Goal: Register for event/course

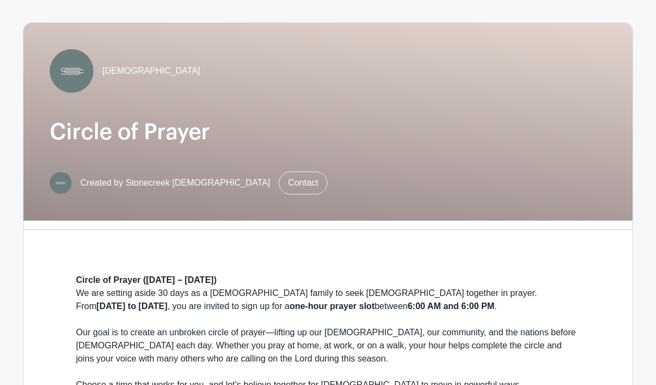
scroll to position [78, 0]
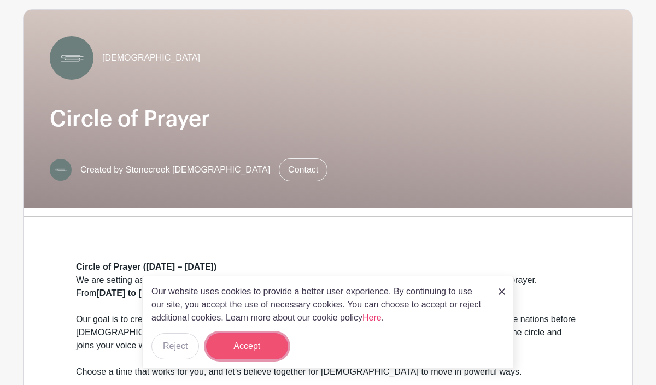
click at [259, 344] on button "Accept" at bounding box center [247, 347] width 82 height 26
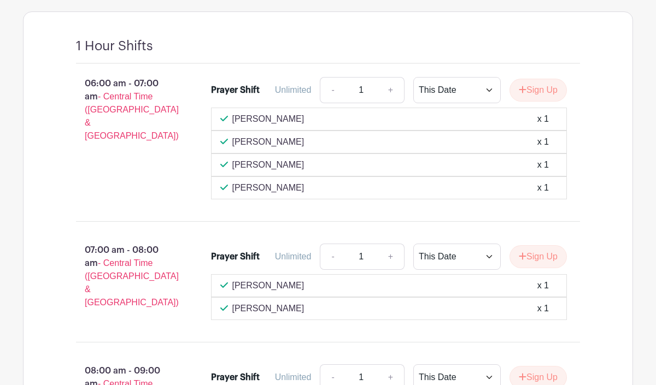
scroll to position [735, 0]
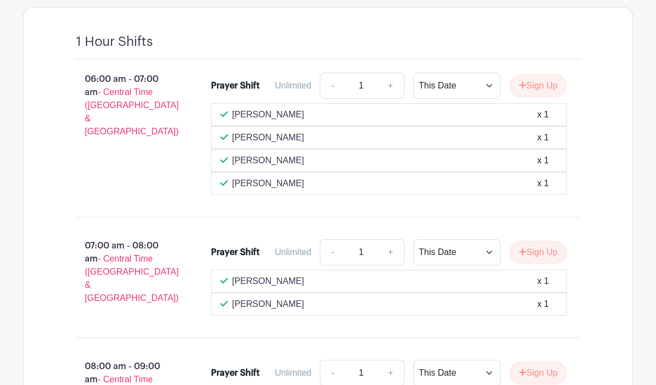
click at [323, 288] on div "[PERSON_NAME] x 1" at bounding box center [389, 281] width 338 height 13
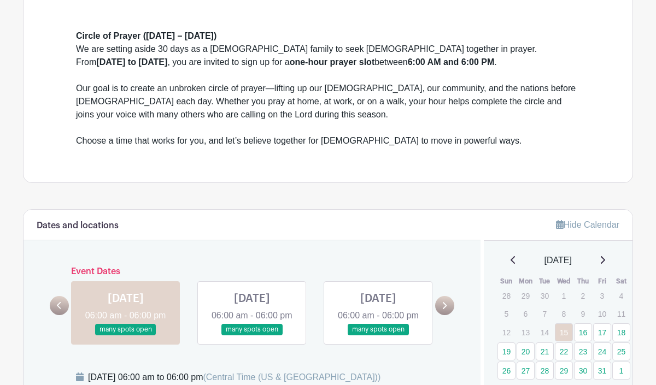
scroll to position [317, 0]
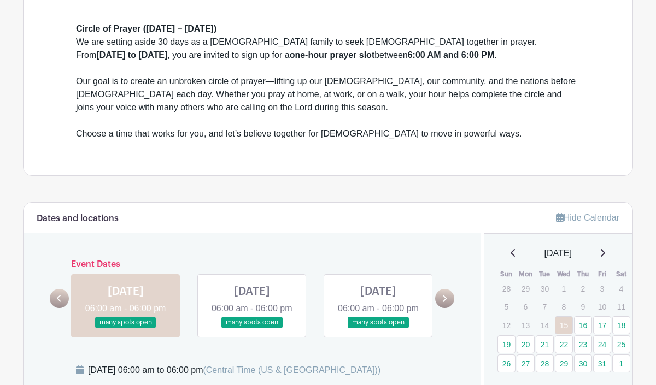
click at [252, 329] on link at bounding box center [252, 329] width 0 height 0
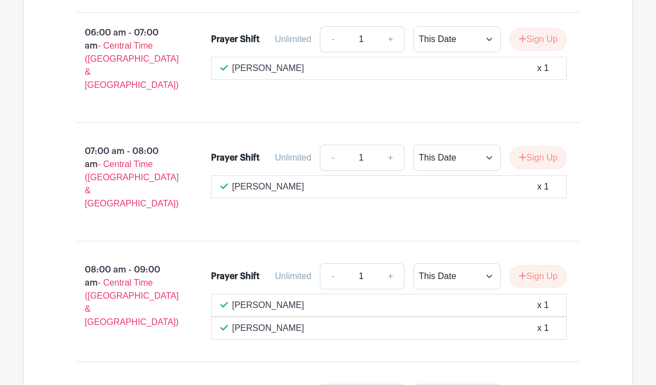
scroll to position [782, 0]
click at [533, 157] on button "Sign Up" at bounding box center [538, 157] width 57 height 23
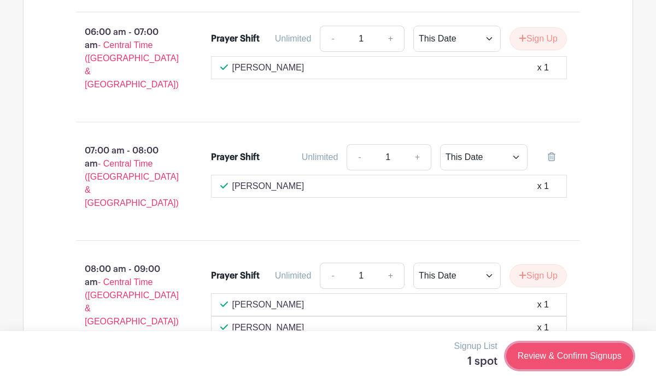
click at [558, 354] on link "Review & Confirm Signups" at bounding box center [569, 356] width 127 height 26
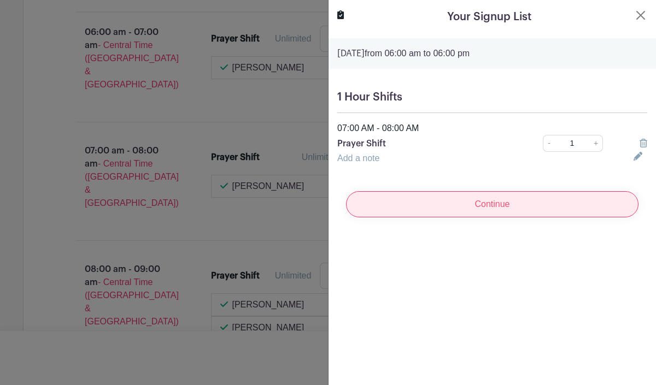
click at [542, 207] on input "Continue" at bounding box center [492, 204] width 292 height 26
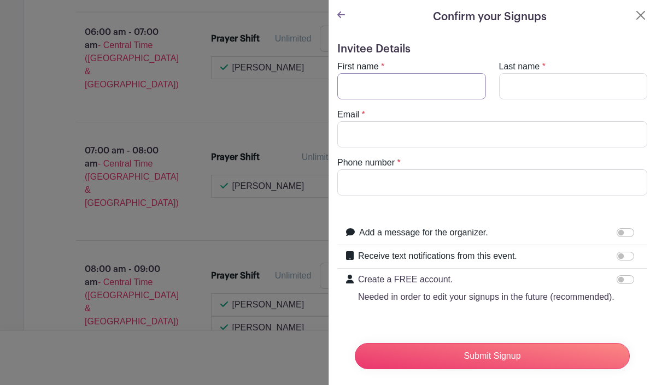
click at [450, 84] on input "First name" at bounding box center [411, 86] width 149 height 26
type input "[PERSON_NAME]"
type input "Pimblott"
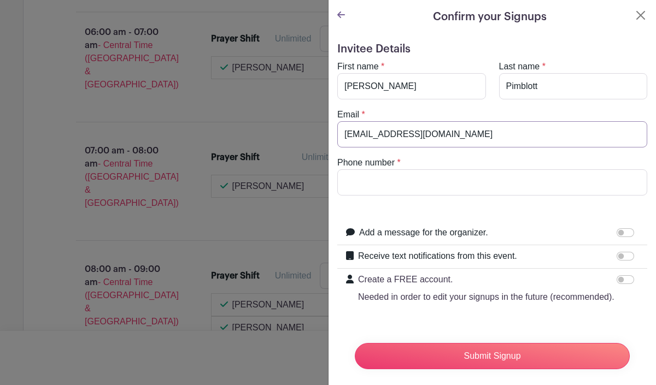
type input "[EMAIL_ADDRESS][DOMAIN_NAME]"
paste input "621-9697‬"
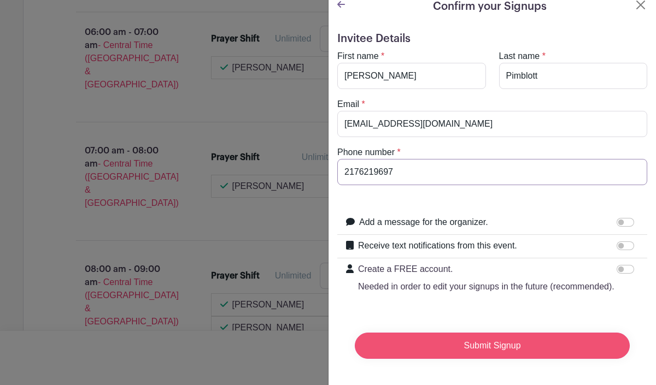
type input "2176219697‬"
click at [540, 345] on input "Submit Signup" at bounding box center [492, 346] width 275 height 26
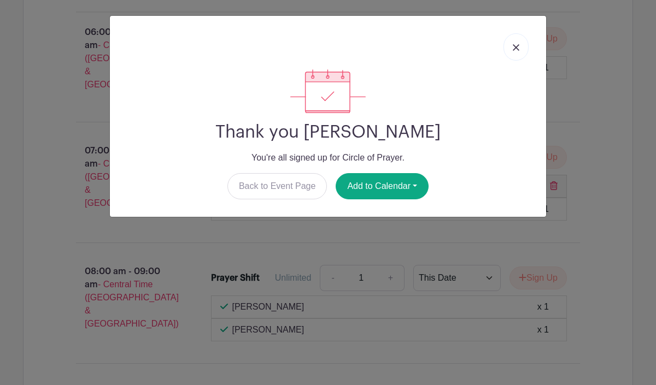
click at [519, 44] on link at bounding box center [516, 46] width 25 height 27
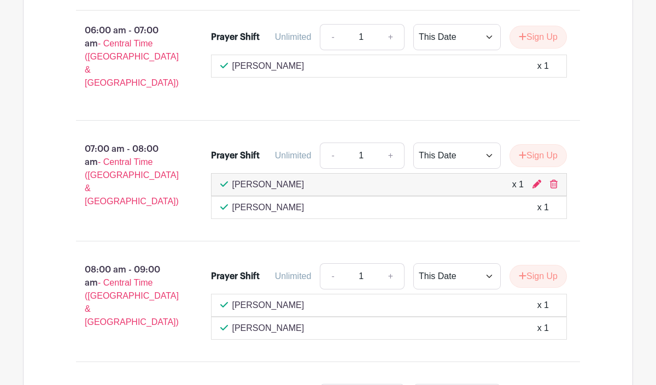
scroll to position [794, 0]
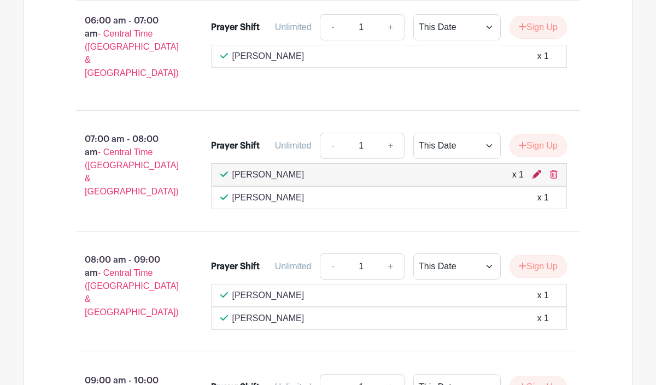
click at [537, 172] on icon at bounding box center [537, 174] width 9 height 9
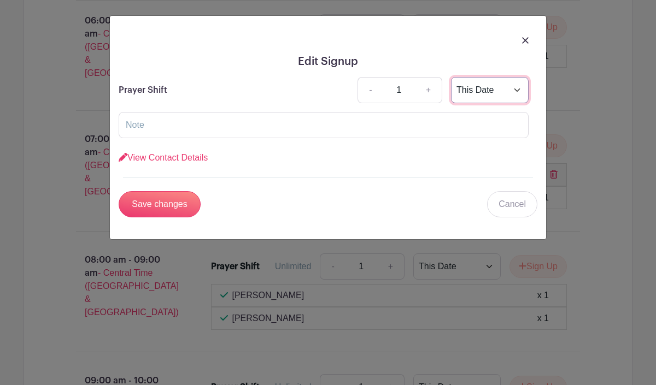
click at [522, 89] on select "This Date Select Dates" at bounding box center [490, 90] width 78 height 26
select select "select_dates"
click at [451, 77] on select "This Date Select Dates" at bounding box center [490, 90] width 78 height 26
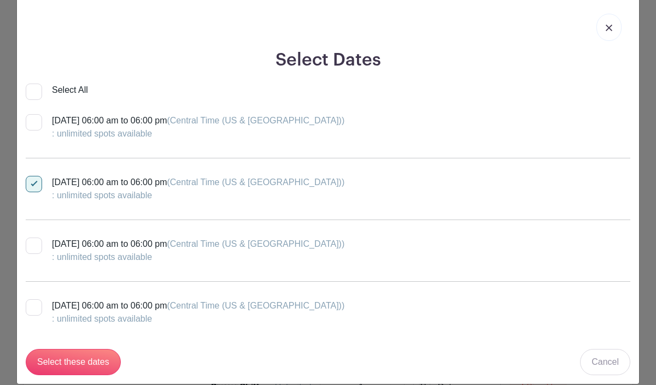
scroll to position [34, 0]
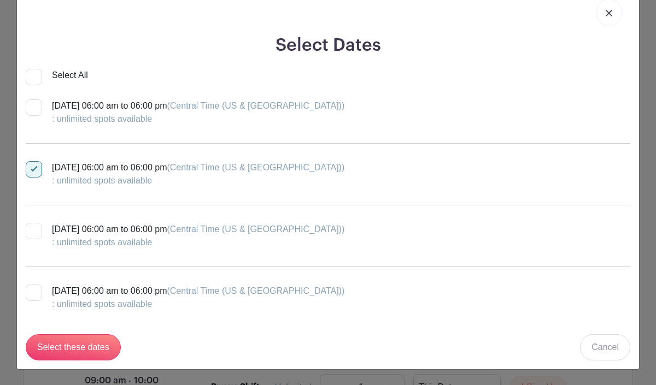
click at [37, 233] on div at bounding box center [34, 231] width 16 height 16
click at [33, 230] on input "[DATE] 06:00 am to 06:00 pm (Central Time ([GEOGRAPHIC_DATA] & [GEOGRAPHIC_DATA…" at bounding box center [29, 226] width 7 height 7
checkbox input "true"
click at [35, 290] on div at bounding box center [34, 293] width 16 height 16
click at [33, 290] on input "[DATE] 06:00 am to 06:00 pm (Central Time ([GEOGRAPHIC_DATA] & [GEOGRAPHIC_DATA…" at bounding box center [29, 288] width 7 height 7
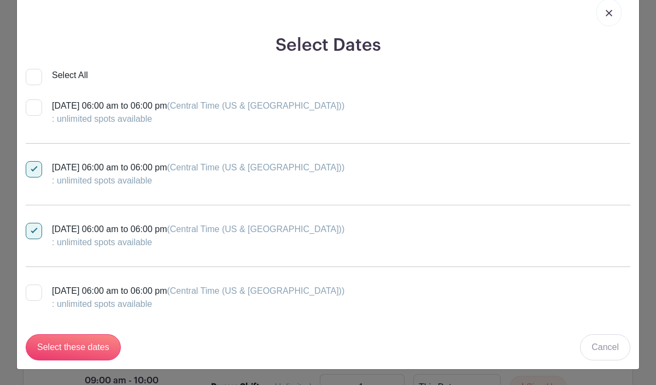
checkbox input "true"
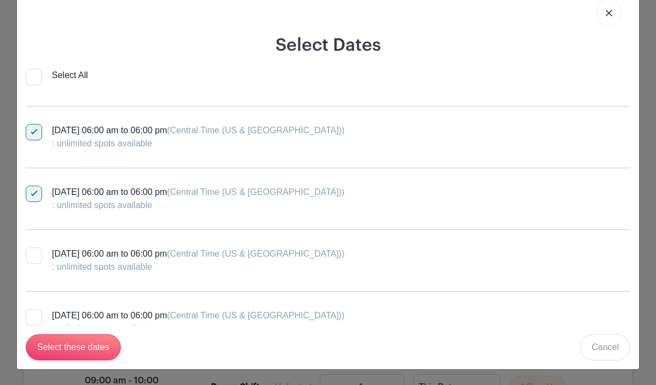
scroll to position [104, 0]
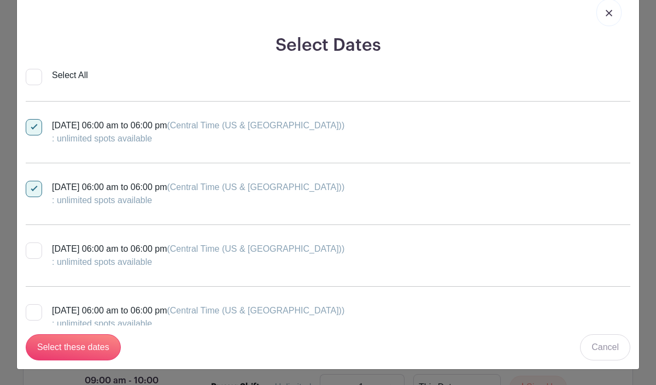
click at [37, 250] on div at bounding box center [34, 251] width 16 height 16
click at [33, 250] on input "[DATE] 06:00 am to 06:00 pm (Central Time ([GEOGRAPHIC_DATA] & [GEOGRAPHIC_DATA…" at bounding box center [29, 246] width 7 height 7
checkbox input "true"
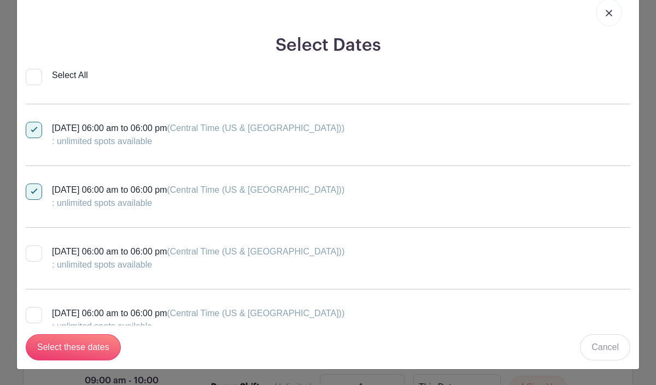
scroll to position [162, 0]
click at [36, 254] on div at bounding box center [34, 254] width 16 height 16
click at [33, 253] on input "[DATE] 06:00 am to 06:00 pm (Central Time ([GEOGRAPHIC_DATA] & [GEOGRAPHIC_DATA…" at bounding box center [29, 249] width 7 height 7
checkbox input "true"
click at [34, 311] on div at bounding box center [34, 316] width 16 height 16
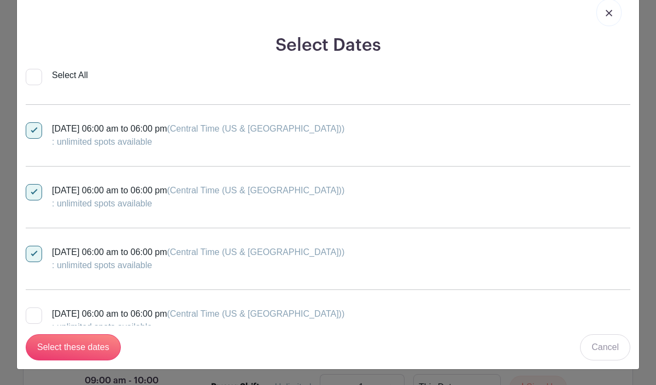
click at [33, 311] on input "[DATE] 06:00 am to 06:00 pm (Central Time ([GEOGRAPHIC_DATA] & [GEOGRAPHIC_DATA…" at bounding box center [29, 311] width 7 height 7
checkbox input "true"
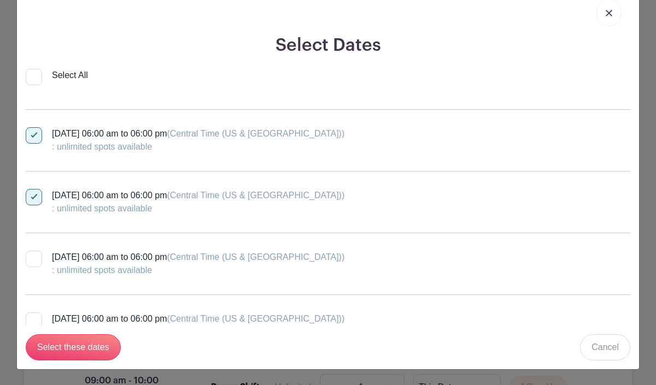
scroll to position [282, 0]
click at [36, 318] on div at bounding box center [34, 320] width 16 height 16
click at [33, 318] on input "[DATE] 06:00 am to 06:00 pm (Central Time ([GEOGRAPHIC_DATA] & [GEOGRAPHIC_DATA…" at bounding box center [29, 315] width 7 height 7
checkbox input "true"
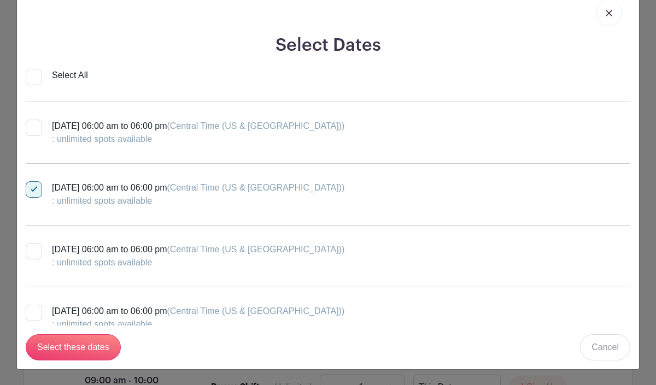
scroll to position [417, 0]
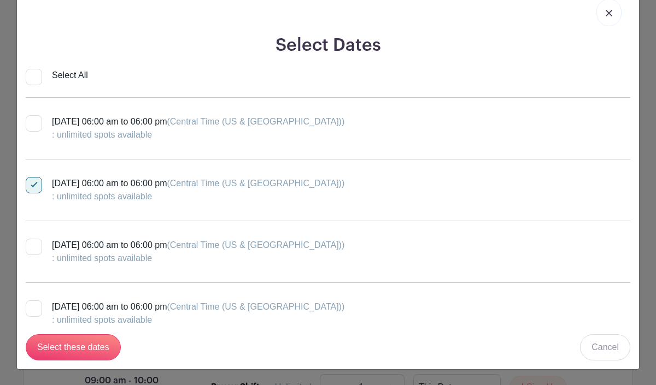
click at [38, 248] on div at bounding box center [34, 247] width 16 height 16
click at [33, 246] on input "[DATE] 06:00 am to 06:00 pm (Central Time ([GEOGRAPHIC_DATA] & [GEOGRAPHIC_DATA…" at bounding box center [29, 242] width 7 height 7
checkbox input "true"
click at [37, 308] on div at bounding box center [34, 309] width 16 height 16
click at [33, 308] on input "[DATE] 06:00 am to 06:00 pm (Central Time ([GEOGRAPHIC_DATA] & [GEOGRAPHIC_DATA…" at bounding box center [29, 304] width 7 height 7
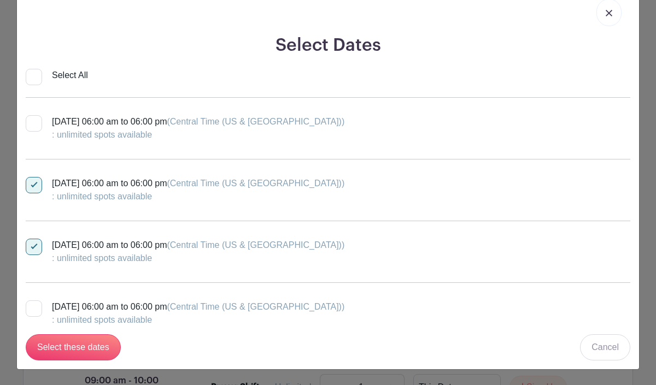
checkbox input "true"
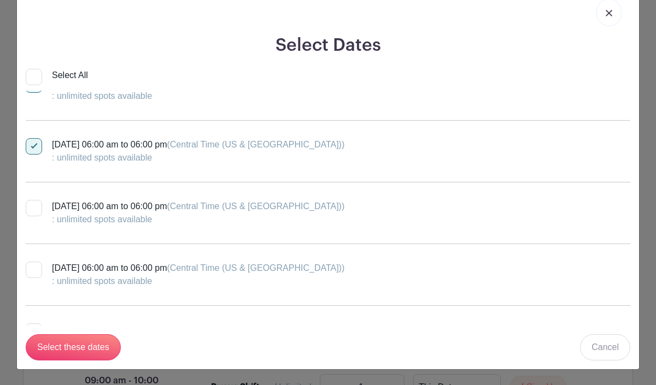
scroll to position [583, 0]
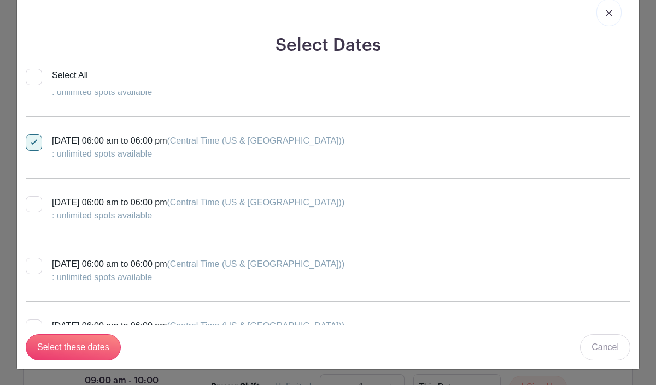
click at [35, 204] on div at bounding box center [34, 204] width 16 height 16
click at [33, 203] on input "[DATE] 06:00 am to 06:00 pm (Central Time ([GEOGRAPHIC_DATA] & [GEOGRAPHIC_DATA…" at bounding box center [29, 199] width 7 height 7
checkbox input "true"
click at [35, 266] on div at bounding box center [34, 266] width 16 height 16
click at [33, 265] on input "[DATE] 06:00 am to 06:00 pm (Central Time ([GEOGRAPHIC_DATA] & [GEOGRAPHIC_DATA…" at bounding box center [29, 261] width 7 height 7
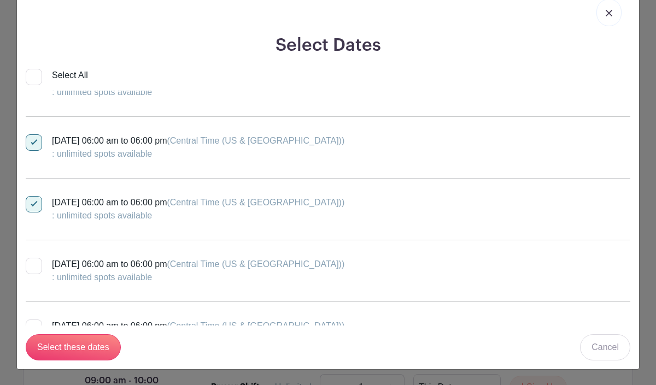
checkbox input "true"
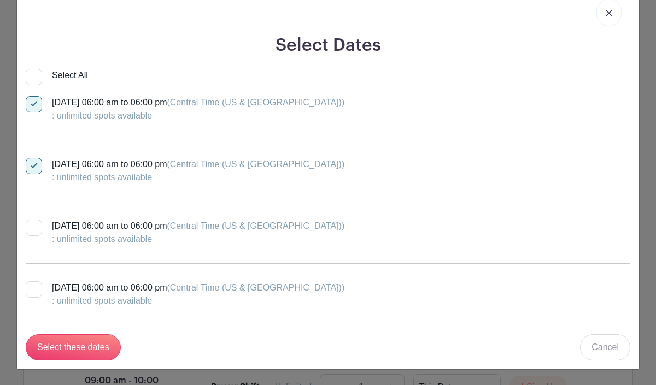
scroll to position [687, 0]
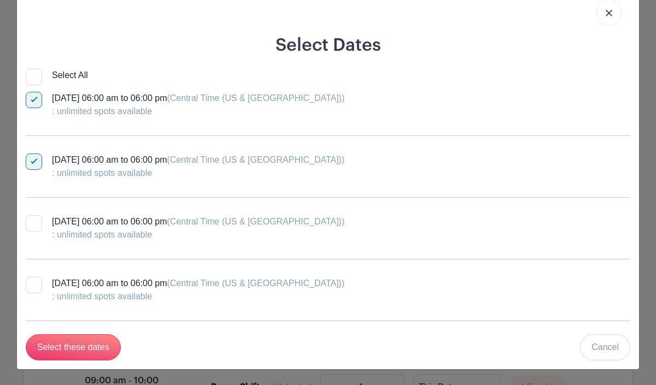
click at [38, 224] on div at bounding box center [34, 223] width 16 height 16
click at [33, 223] on input "[DATE] 06:00 am to 06:00 pm (Central Time ([GEOGRAPHIC_DATA] & [GEOGRAPHIC_DATA…" at bounding box center [29, 218] width 7 height 7
checkbox input "true"
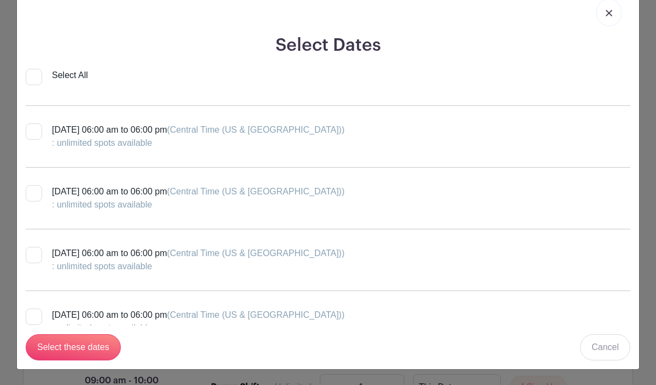
scroll to position [861, 0]
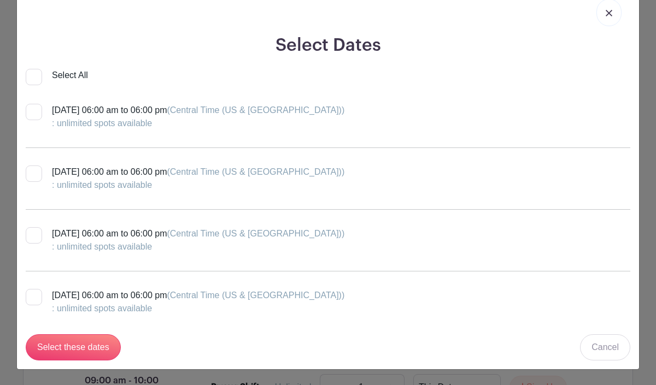
click at [37, 177] on div at bounding box center [34, 174] width 16 height 16
click at [33, 173] on input "[DATE] 06:00 am to 06:00 pm (Central Time ([GEOGRAPHIC_DATA] & [GEOGRAPHIC_DATA…" at bounding box center [29, 169] width 7 height 7
checkbox input "true"
click at [38, 234] on div at bounding box center [34, 235] width 16 height 16
click at [33, 234] on input "[DATE] 06:00 am to 06:00 pm (Central Time ([GEOGRAPHIC_DATA] & [GEOGRAPHIC_DATA…" at bounding box center [29, 230] width 7 height 7
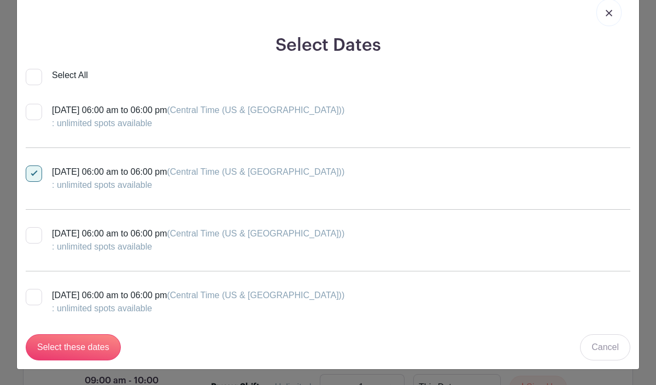
checkbox input "true"
click at [36, 295] on div at bounding box center [34, 297] width 16 height 16
click at [33, 295] on input "[DATE] 06:00 am to 06:00 pm (Central Time ([GEOGRAPHIC_DATA] & [GEOGRAPHIC_DATA…" at bounding box center [29, 292] width 7 height 7
checkbox input "true"
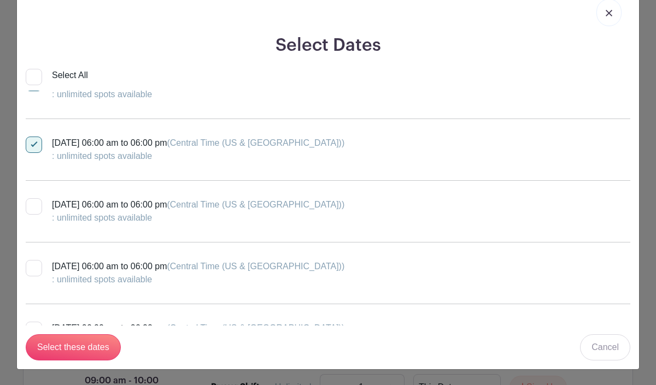
scroll to position [1021, 0]
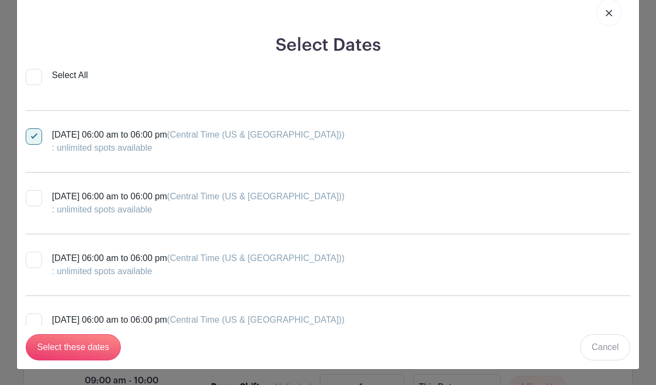
click at [33, 201] on div at bounding box center [34, 198] width 16 height 16
click at [33, 197] on input "[DATE] 06:00 am to 06:00 pm (Central Time ([GEOGRAPHIC_DATA] & [GEOGRAPHIC_DATA…" at bounding box center [29, 193] width 7 height 7
checkbox input "true"
click at [34, 259] on div at bounding box center [34, 260] width 16 height 16
click at [33, 259] on input "[DATE] 06:00 am to 06:00 pm (Central Time ([GEOGRAPHIC_DATA] & [GEOGRAPHIC_DATA…" at bounding box center [29, 255] width 7 height 7
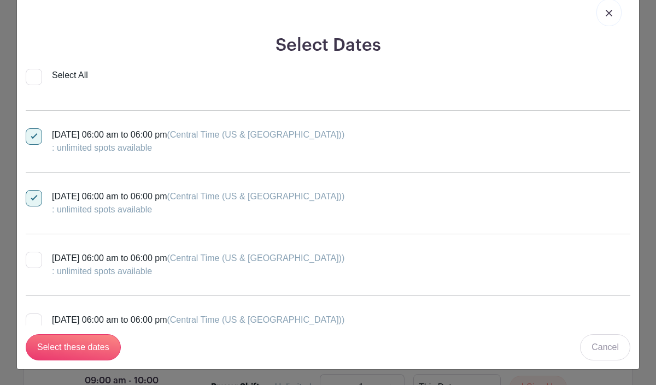
checkbox input "true"
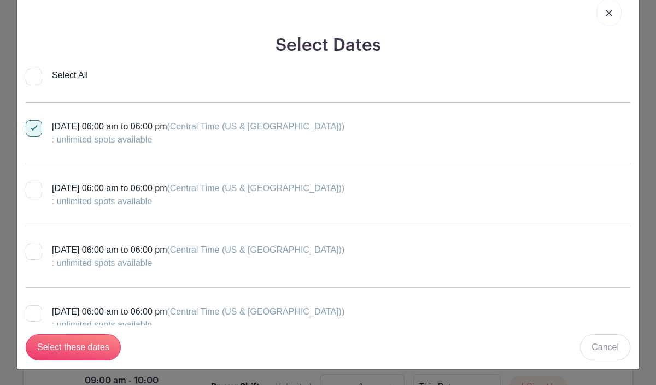
scroll to position [1157, 0]
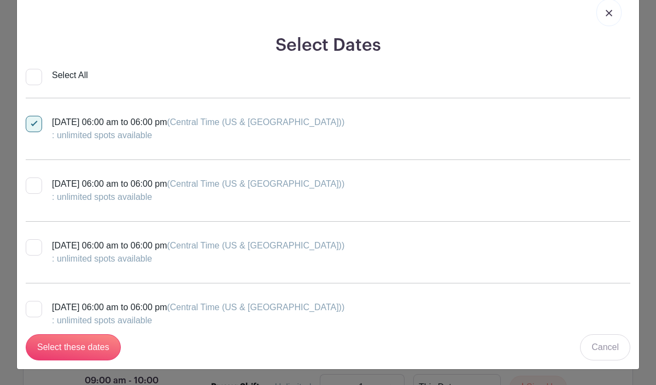
click at [36, 181] on div at bounding box center [34, 186] width 16 height 16
click at [33, 181] on input "[DATE] 06:00 am to 06:00 pm (Central Time ([GEOGRAPHIC_DATA] & [GEOGRAPHIC_DATA…" at bounding box center [29, 181] width 7 height 7
checkbox input "true"
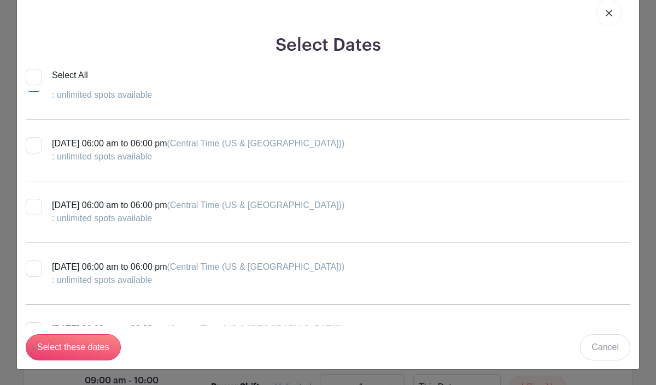
scroll to position [1261, 0]
click at [40, 208] on div at bounding box center [34, 205] width 16 height 16
click at [33, 204] on input "[DATE] 06:00 am to 06:00 pm (Central Time ([GEOGRAPHIC_DATA] & [GEOGRAPHIC_DATA…" at bounding box center [29, 200] width 7 height 7
checkbox input "true"
click at [39, 268] on div at bounding box center [34, 267] width 16 height 16
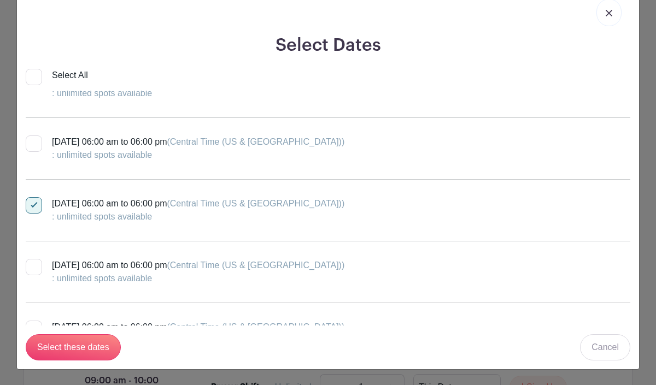
click at [33, 266] on input "[DATE] 06:00 am to 06:00 pm (Central Time ([GEOGRAPHIC_DATA] & [GEOGRAPHIC_DATA…" at bounding box center [29, 262] width 7 height 7
checkbox input "true"
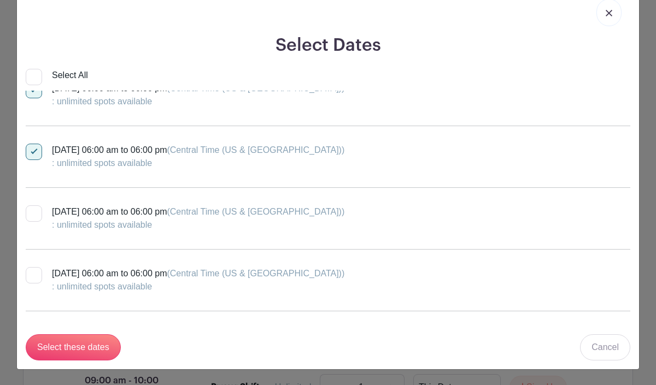
scroll to position [1391, 0]
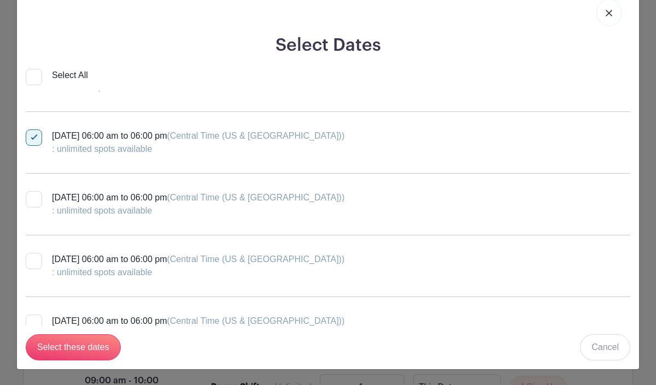
click at [39, 198] on div at bounding box center [34, 199] width 16 height 16
click at [33, 198] on input "[DATE] 06:00 am to 06:00 pm (Central Time ([GEOGRAPHIC_DATA] & [GEOGRAPHIC_DATA…" at bounding box center [29, 194] width 7 height 7
checkbox input "true"
click at [36, 261] on div at bounding box center [34, 261] width 16 height 16
click at [33, 260] on input "[DATE] 06:00 am to 06:00 pm (Central Time ([GEOGRAPHIC_DATA] & [GEOGRAPHIC_DATA…" at bounding box center [29, 256] width 7 height 7
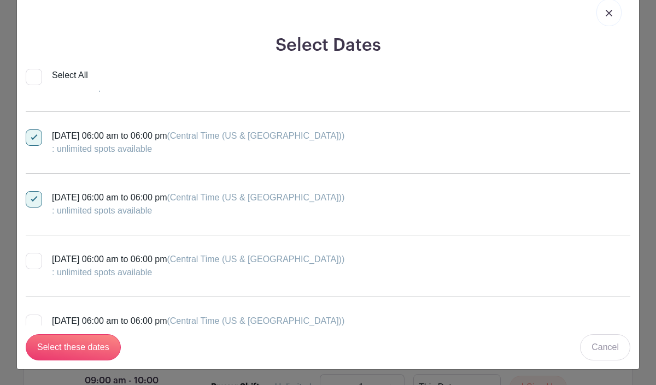
checkbox input "true"
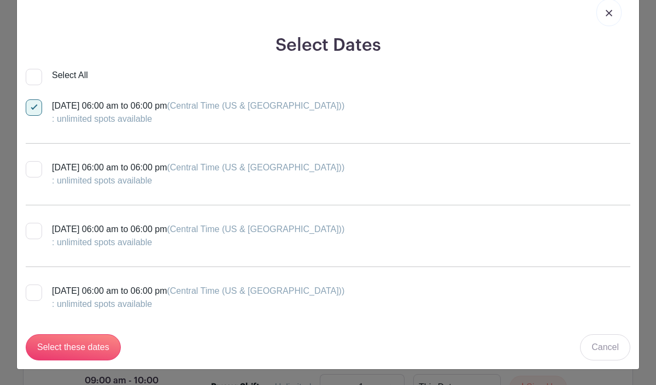
scroll to position [1548, 0]
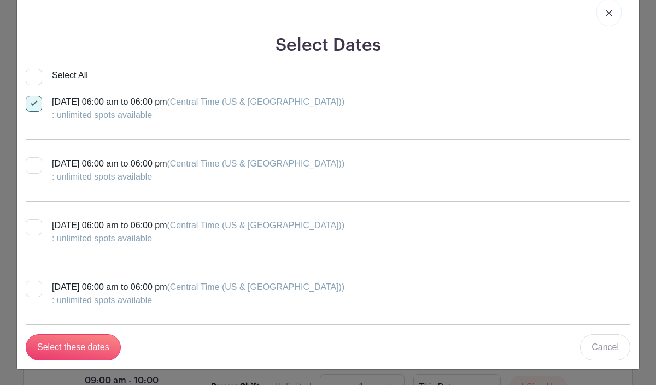
click at [39, 162] on div at bounding box center [34, 165] width 16 height 16
click at [33, 162] on input "[DATE] 06:00 am to 06:00 pm (Central Time ([GEOGRAPHIC_DATA] & [GEOGRAPHIC_DATA…" at bounding box center [29, 160] width 7 height 7
checkbox input "true"
click at [34, 225] on div at bounding box center [34, 227] width 16 height 16
click at [33, 225] on input "[DATE] 06:00 am to 06:00 pm (Central Time ([GEOGRAPHIC_DATA] & [GEOGRAPHIC_DATA…" at bounding box center [29, 222] width 7 height 7
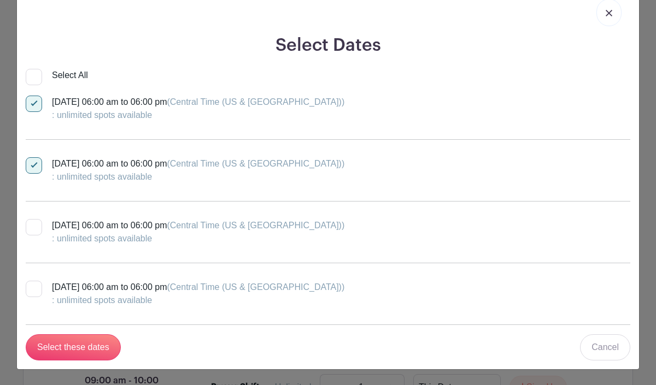
checkbox input "true"
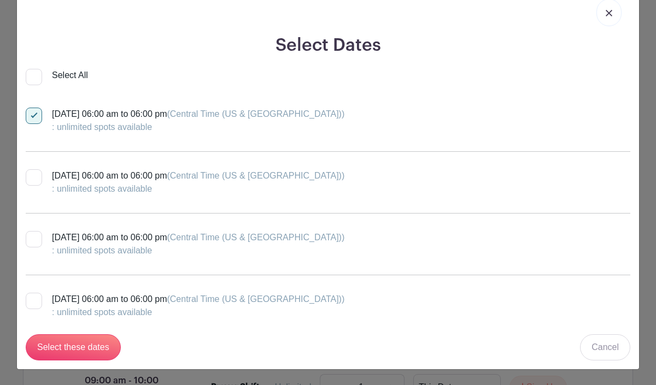
scroll to position [1661, 0]
click at [39, 239] on div at bounding box center [34, 238] width 16 height 16
click at [33, 237] on input "[DATE] 06:00 am to 06:00 pm (Central Time ([GEOGRAPHIC_DATA] & [GEOGRAPHIC_DATA…" at bounding box center [29, 233] width 7 height 7
checkbox input "true"
click at [36, 297] on div at bounding box center [34, 300] width 16 height 16
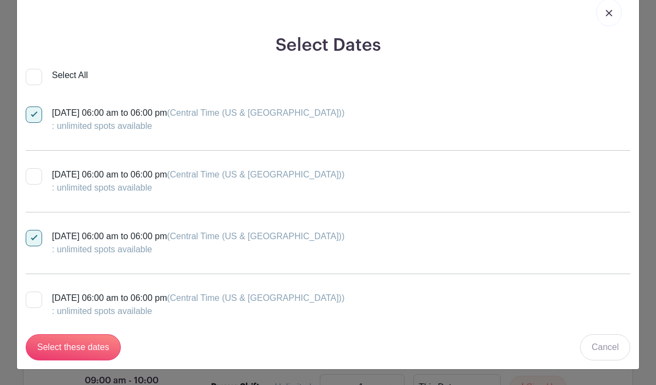
click at [33, 297] on input "[DATE] 06:00 am to 06:00 pm (Central Time ([GEOGRAPHIC_DATA] & [GEOGRAPHIC_DATA…" at bounding box center [29, 295] width 7 height 7
checkbox input "true"
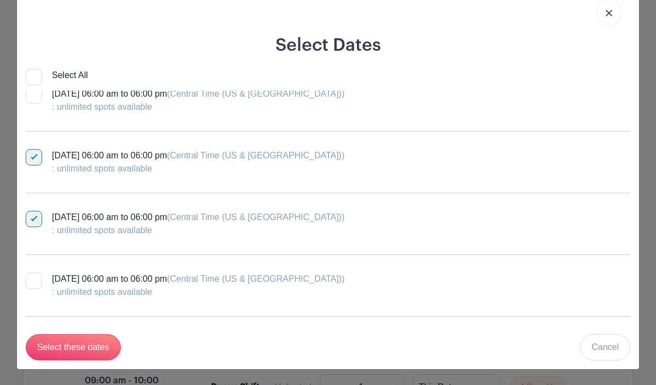
click at [40, 280] on div at bounding box center [34, 281] width 16 height 16
click at [33, 280] on input "[DATE] 06:00 am to 06:00 pm (Central Time ([GEOGRAPHIC_DATA] & [GEOGRAPHIC_DATA…" at bounding box center [29, 276] width 7 height 7
checkbox input "true"
click at [69, 342] on input "Select these dates" at bounding box center [73, 348] width 95 height 26
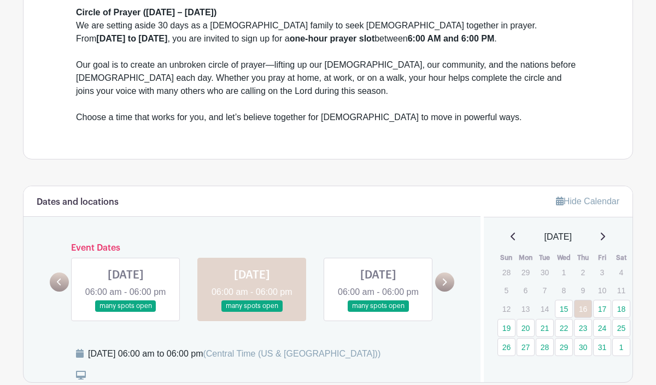
scroll to position [329, 0]
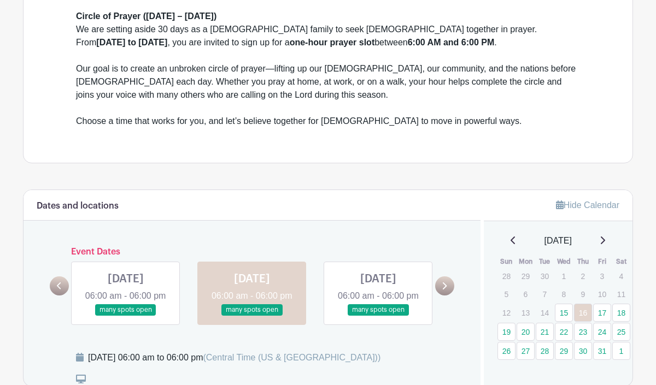
click at [378, 316] on link at bounding box center [378, 316] width 0 height 0
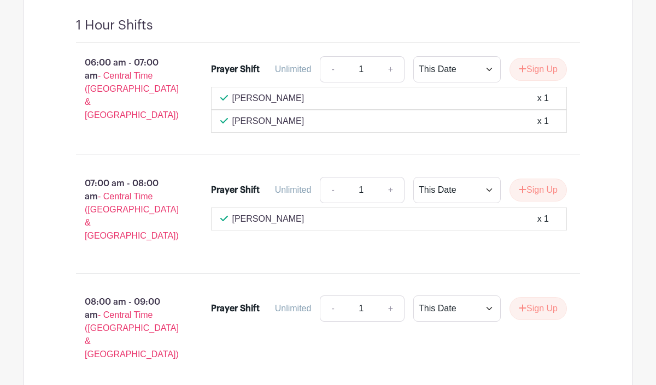
scroll to position [748, 0]
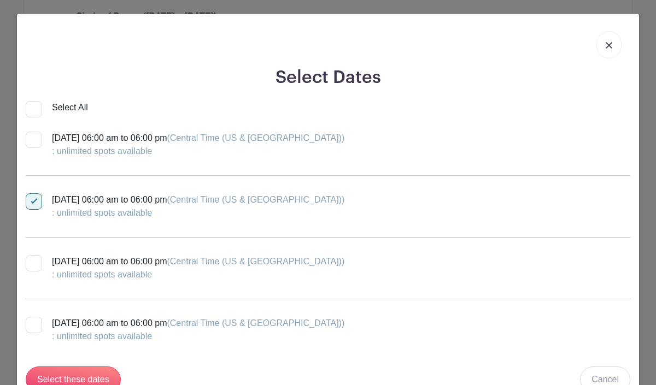
scroll to position [34, 0]
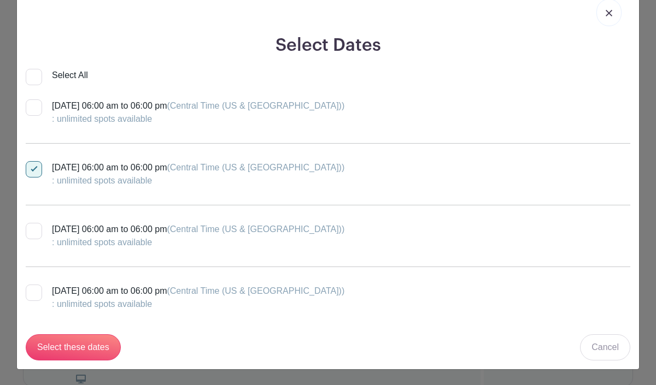
click at [40, 230] on div at bounding box center [34, 231] width 16 height 16
click at [33, 230] on input "[DATE] 06:00 am to 06:00 pm (Central Time ([GEOGRAPHIC_DATA] & [GEOGRAPHIC_DATA…" at bounding box center [29, 226] width 7 height 7
checkbox input "true"
click at [34, 294] on div at bounding box center [34, 293] width 16 height 16
click at [33, 292] on input "[DATE] 06:00 am to 06:00 pm (Central Time ([GEOGRAPHIC_DATA] & [GEOGRAPHIC_DATA…" at bounding box center [29, 288] width 7 height 7
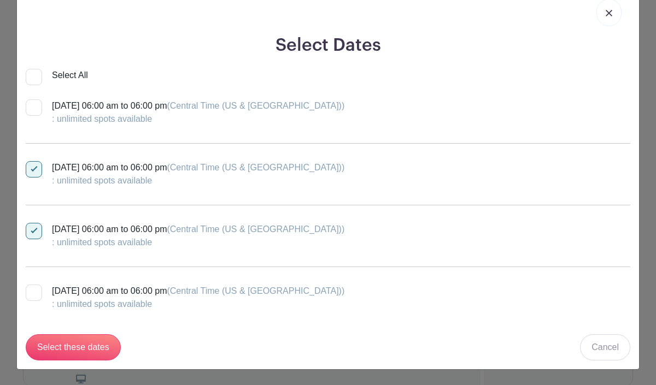
checkbox input "true"
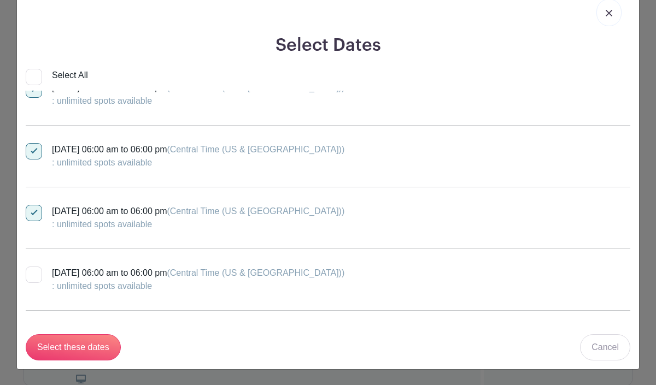
scroll to position [89, 0]
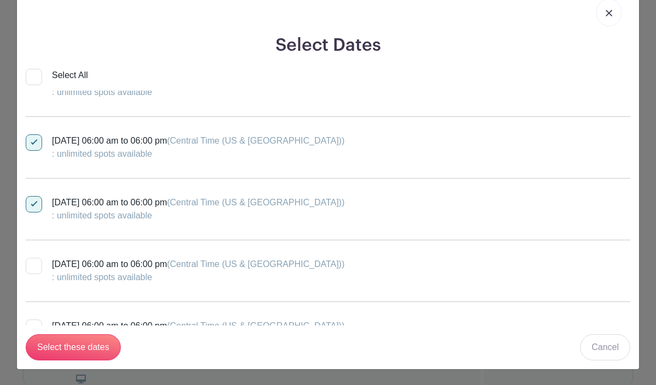
click at [193, 159] on div ": unlimited spots available" at bounding box center [198, 154] width 292 height 13
click at [33, 142] on input "[DATE] 06:00 am to 06:00 pm (Central Time ([GEOGRAPHIC_DATA] & [GEOGRAPHIC_DATA…" at bounding box center [29, 137] width 7 height 7
click at [200, 141] on div "[DATE] 06:00 am to 06:00 pm (Central Time ([GEOGRAPHIC_DATA] & [GEOGRAPHIC_DATA…" at bounding box center [198, 147] width 292 height 26
click at [33, 141] on input "[DATE] 06:00 am to 06:00 pm (Central Time ([GEOGRAPHIC_DATA] & [GEOGRAPHIC_DATA…" at bounding box center [29, 137] width 7 height 7
click at [200, 141] on div "[DATE] 06:00 am to 06:00 pm (Central Time ([GEOGRAPHIC_DATA] & [GEOGRAPHIC_DATA…" at bounding box center [198, 147] width 292 height 26
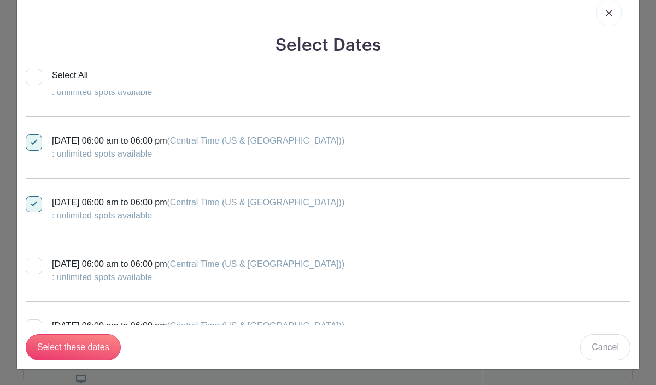
click at [33, 141] on input "[DATE] 06:00 am to 06:00 pm (Central Time ([GEOGRAPHIC_DATA] & [GEOGRAPHIC_DATA…" at bounding box center [29, 137] width 7 height 7
click at [200, 141] on div "[DATE] 06:00 am to 06:00 pm (Central Time ([GEOGRAPHIC_DATA] & [GEOGRAPHIC_DATA…" at bounding box center [198, 147] width 292 height 26
click at [33, 141] on input "[DATE] 06:00 am to 06:00 pm (Central Time ([GEOGRAPHIC_DATA] & [GEOGRAPHIC_DATA…" at bounding box center [29, 137] width 7 height 7
click at [200, 141] on div "[DATE] 06:00 am to 06:00 pm (Central Time ([GEOGRAPHIC_DATA] & [GEOGRAPHIC_DATA…" at bounding box center [198, 147] width 292 height 26
click at [33, 141] on input "[DATE] 06:00 am to 06:00 pm (Central Time ([GEOGRAPHIC_DATA] & [GEOGRAPHIC_DATA…" at bounding box center [29, 137] width 7 height 7
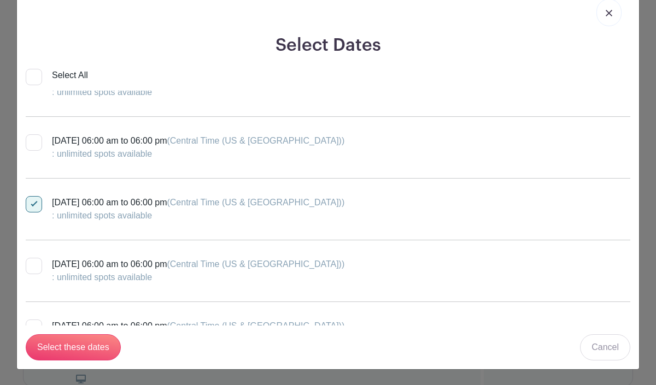
click at [200, 141] on div "[DATE] 06:00 am to 06:00 pm (Central Time ([GEOGRAPHIC_DATA] & [GEOGRAPHIC_DATA…" at bounding box center [198, 147] width 292 height 26
click at [33, 141] on input "[DATE] 06:00 am to 06:00 pm (Central Time ([GEOGRAPHIC_DATA] & [GEOGRAPHIC_DATA…" at bounding box center [29, 137] width 7 height 7
click at [200, 141] on div "[DATE] 06:00 am to 06:00 pm (Central Time ([GEOGRAPHIC_DATA] & [GEOGRAPHIC_DATA…" at bounding box center [198, 147] width 292 height 26
click at [33, 141] on input "[DATE] 06:00 am to 06:00 pm (Central Time ([GEOGRAPHIC_DATA] & [GEOGRAPHIC_DATA…" at bounding box center [29, 137] width 7 height 7
click at [188, 154] on div ": unlimited spots available" at bounding box center [198, 154] width 292 height 13
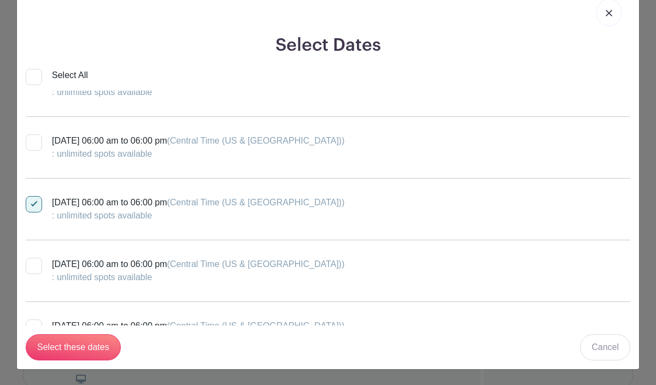
click at [33, 142] on input "[DATE] 06:00 am to 06:00 pm (Central Time ([GEOGRAPHIC_DATA] & [GEOGRAPHIC_DATA…" at bounding box center [29, 137] width 7 height 7
checkbox input "true"
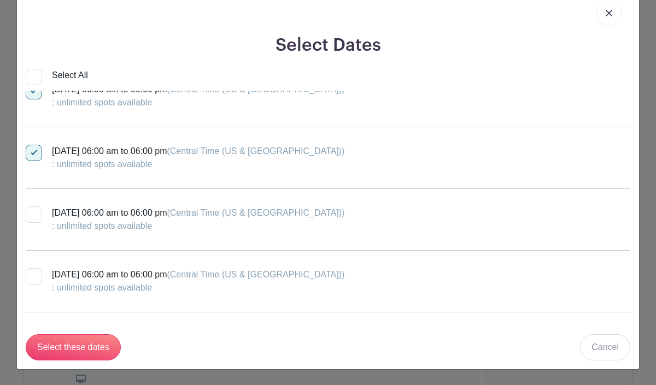
scroll to position [145, 0]
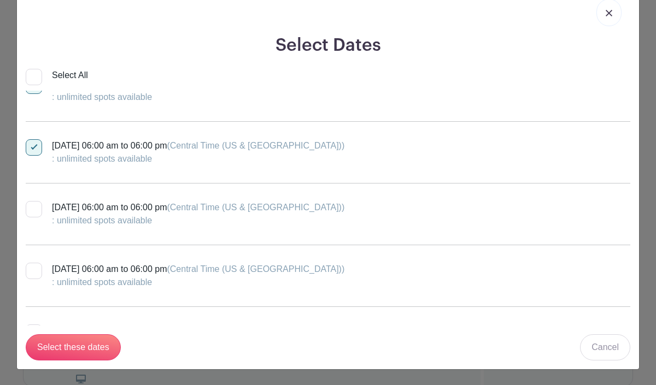
click at [36, 210] on div at bounding box center [34, 209] width 16 height 16
click at [33, 208] on input "[DATE] 06:00 am to 06:00 pm (Central Time ([GEOGRAPHIC_DATA] & [GEOGRAPHIC_DATA…" at bounding box center [29, 204] width 7 height 7
checkbox input "true"
click at [34, 271] on div at bounding box center [34, 271] width 16 height 16
click at [33, 270] on input "[DATE] 06:00 am to 06:00 pm (Central Time ([GEOGRAPHIC_DATA] & [GEOGRAPHIC_DATA…" at bounding box center [29, 266] width 7 height 7
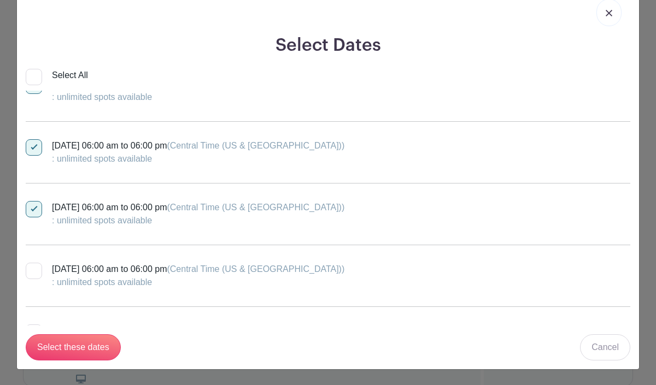
checkbox input "true"
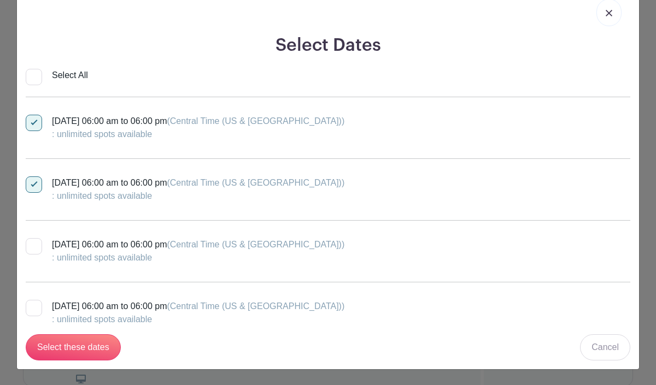
scroll to position [236, 0]
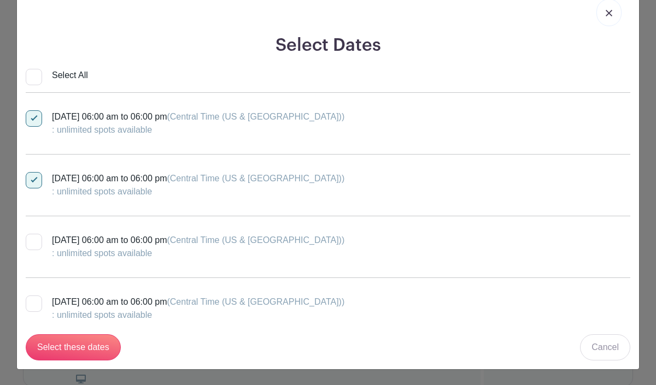
click at [38, 242] on div at bounding box center [34, 242] width 16 height 16
click at [33, 241] on input "[DATE] 06:00 am to 06:00 pm (Central Time ([GEOGRAPHIC_DATA] & [GEOGRAPHIC_DATA…" at bounding box center [29, 237] width 7 height 7
checkbox input "true"
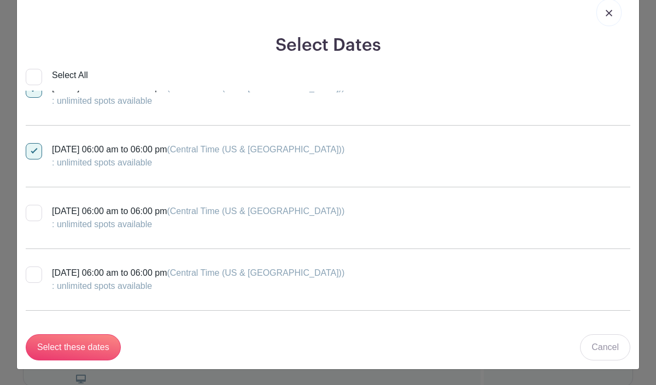
scroll to position [343, 0]
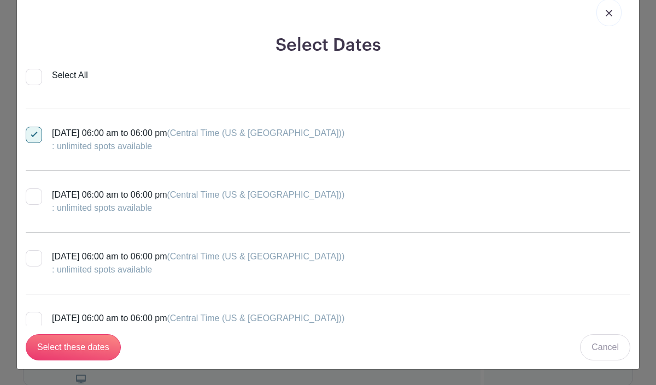
click at [38, 259] on div at bounding box center [34, 258] width 16 height 16
click at [33, 258] on input "[DATE] 06:00 am to 06:00 pm (Central Time ([GEOGRAPHIC_DATA] & [GEOGRAPHIC_DATA…" at bounding box center [29, 253] width 7 height 7
checkbox input "true"
click at [38, 318] on div at bounding box center [34, 320] width 16 height 16
click at [33, 318] on input "[DATE] 06:00 am to 06:00 pm (Central Time ([GEOGRAPHIC_DATA] & [GEOGRAPHIC_DATA…" at bounding box center [29, 315] width 7 height 7
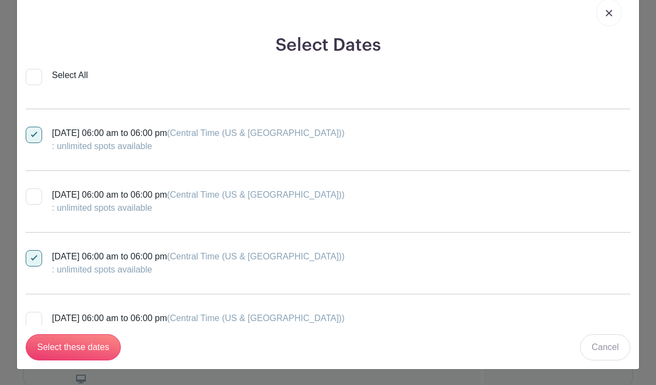
checkbox input "true"
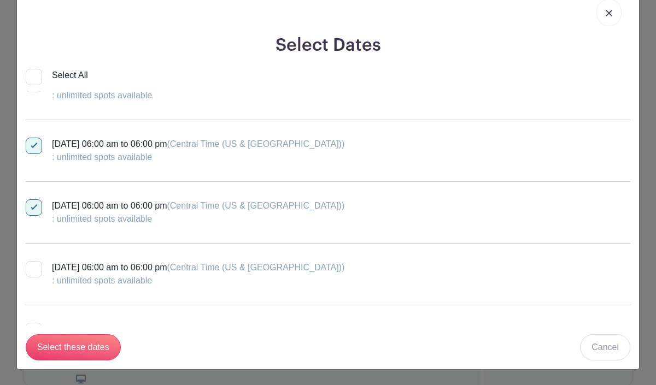
scroll to position [459, 0]
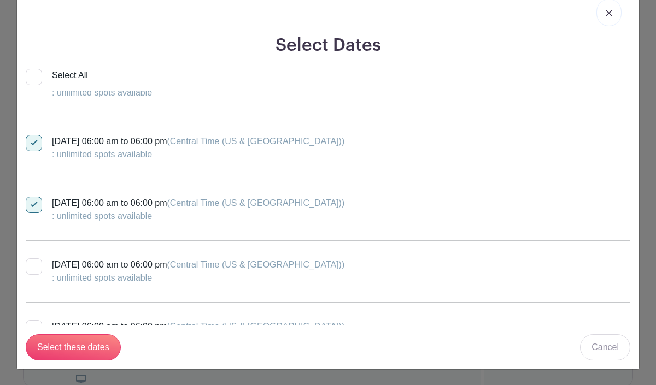
click at [37, 267] on div at bounding box center [34, 267] width 16 height 16
click at [33, 266] on input "[DATE] 06:00 am to 06:00 pm (Central Time ([GEOGRAPHIC_DATA] & [GEOGRAPHIC_DATA…" at bounding box center [29, 262] width 7 height 7
checkbox input "true"
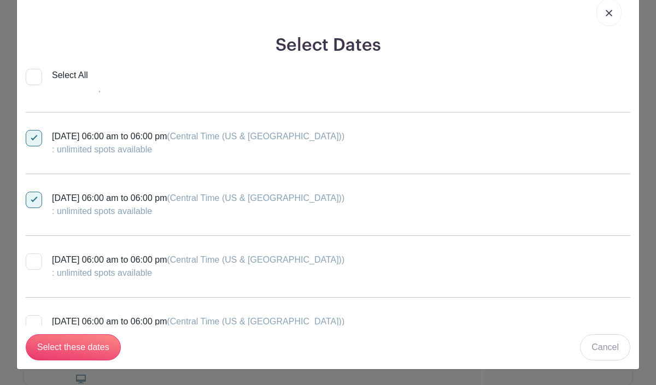
scroll to position [546, 0]
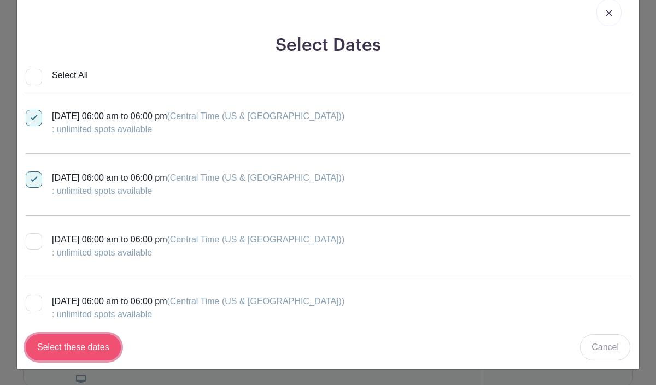
click at [88, 342] on input "Select these dates" at bounding box center [73, 348] width 95 height 26
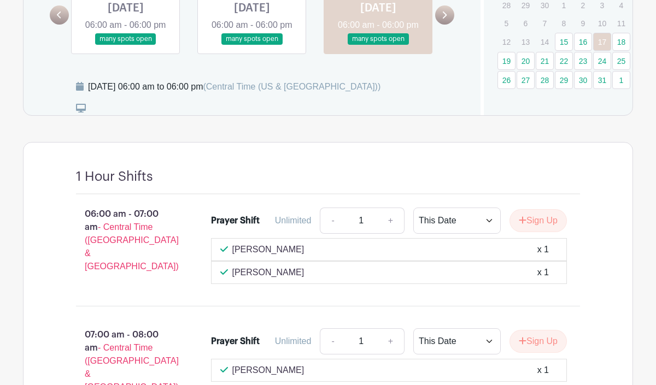
scroll to position [626, 0]
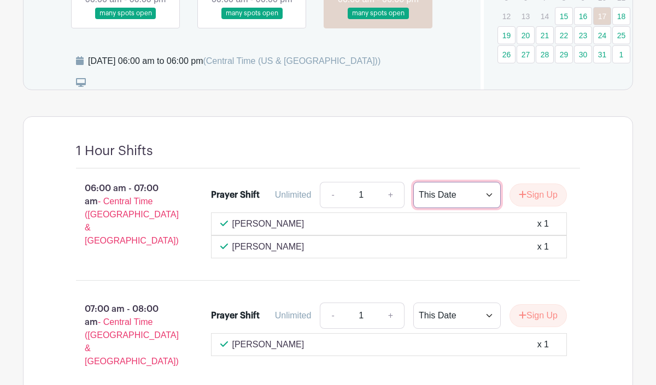
click at [489, 208] on select "This Date Select Dates" at bounding box center [456, 195] width 87 height 26
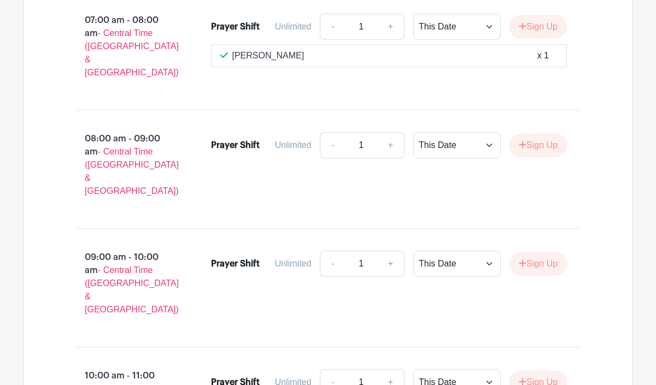
scroll to position [911, 0]
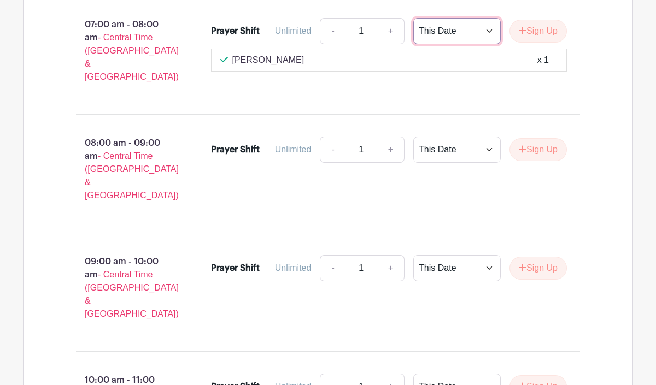
click at [488, 44] on select "This Date Select Dates" at bounding box center [456, 31] width 87 height 26
select select "select_dates"
click at [413, 35] on select "This Date Select Dates" at bounding box center [456, 31] width 87 height 26
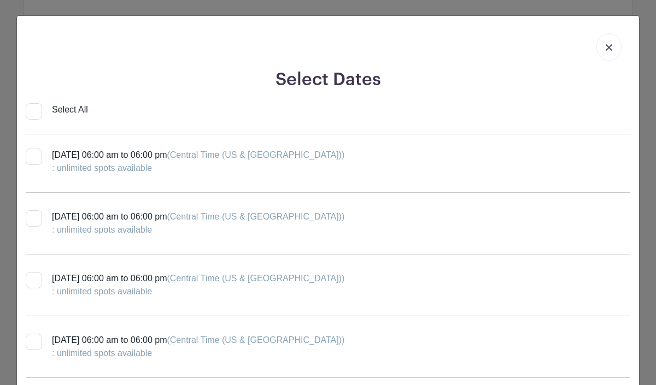
scroll to position [66, 0]
click at [34, 156] on div at bounding box center [34, 156] width 16 height 16
click at [33, 155] on input "[DATE] 06:00 am to 06:00 pm (Central Time ([GEOGRAPHIC_DATA] & [GEOGRAPHIC_DATA…" at bounding box center [29, 151] width 7 height 7
checkbox input "true"
click at [36, 220] on div at bounding box center [34, 218] width 16 height 16
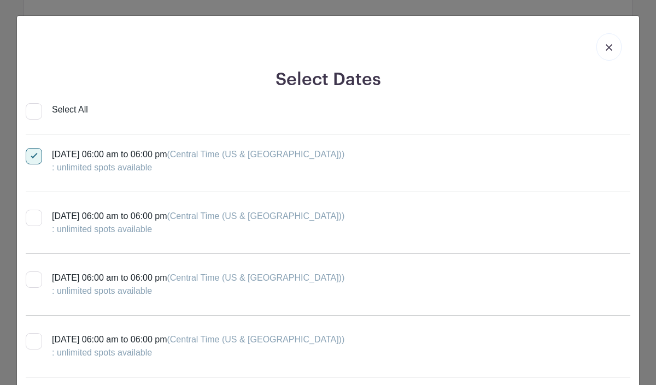
click at [33, 217] on input "[DATE] 06:00 am to 06:00 pm (Central Time ([GEOGRAPHIC_DATA] & [GEOGRAPHIC_DATA…" at bounding box center [29, 213] width 7 height 7
checkbox input "true"
click at [33, 283] on div at bounding box center [34, 280] width 16 height 16
click at [33, 279] on input "[DATE] 06:00 am to 06:00 pm (Central Time ([GEOGRAPHIC_DATA] & [GEOGRAPHIC_DATA…" at bounding box center [29, 275] width 7 height 7
checkbox input "true"
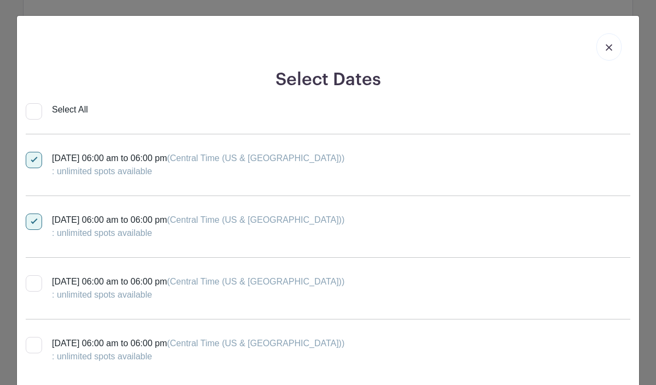
scroll to position [141, 0]
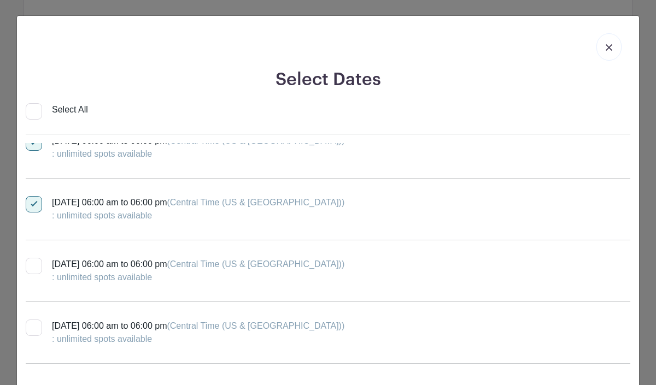
click at [38, 268] on div at bounding box center [34, 266] width 16 height 16
click at [33, 265] on input "[DATE] 06:00 am to 06:00 pm (Central Time ([GEOGRAPHIC_DATA] & [GEOGRAPHIC_DATA…" at bounding box center [29, 261] width 7 height 7
checkbox input "true"
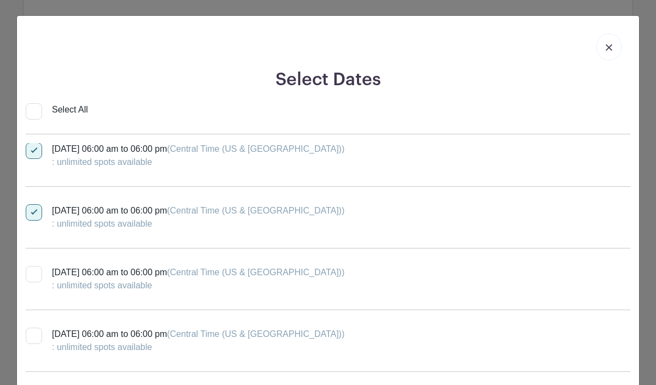
scroll to position [201, 0]
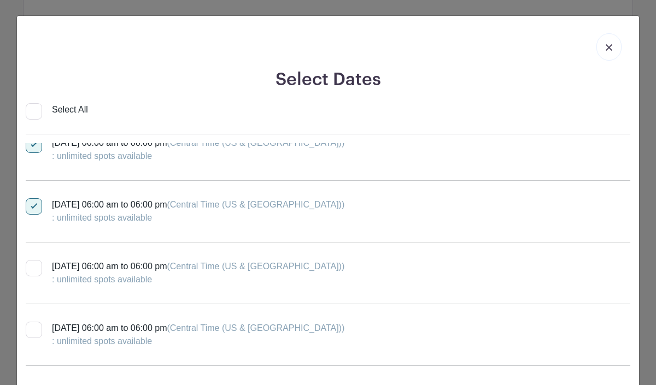
click at [39, 268] on div at bounding box center [34, 268] width 16 height 16
click at [33, 267] on input "[DATE] 06:00 am to 06:00 pm (Central Time ([GEOGRAPHIC_DATA] & [GEOGRAPHIC_DATA…" at bounding box center [29, 263] width 7 height 7
checkbox input "true"
click at [35, 327] on div at bounding box center [34, 330] width 16 height 16
click at [33, 327] on input "[DATE] 06:00 am to 06:00 pm (Central Time ([GEOGRAPHIC_DATA] & [GEOGRAPHIC_DATA…" at bounding box center [29, 325] width 7 height 7
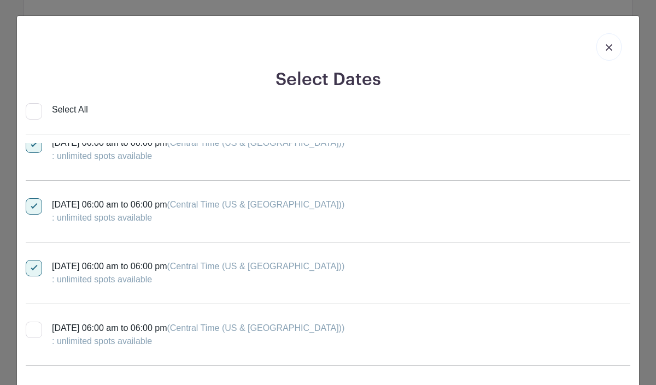
checkbox input "true"
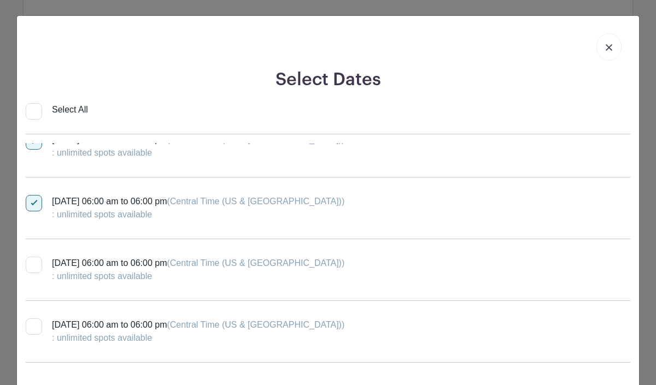
scroll to position [329, 0]
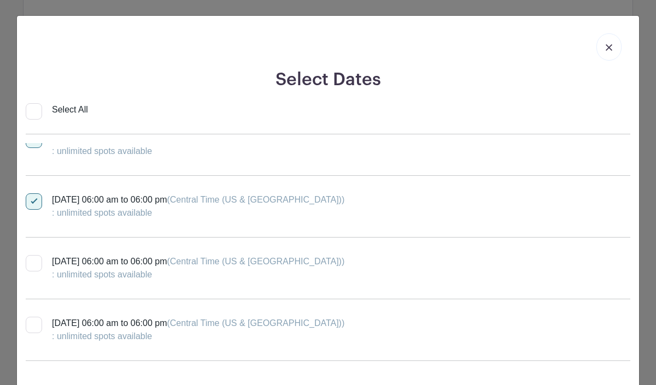
click at [37, 323] on div at bounding box center [34, 325] width 16 height 16
click at [33, 323] on input "[DATE] 06:00 am to 06:00 pm (Central Time ([GEOGRAPHIC_DATA] & [GEOGRAPHIC_DATA…" at bounding box center [29, 320] width 7 height 7
checkbox input "true"
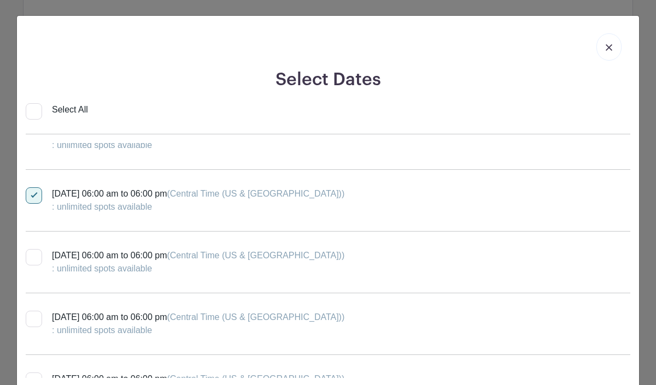
scroll to position [484, 0]
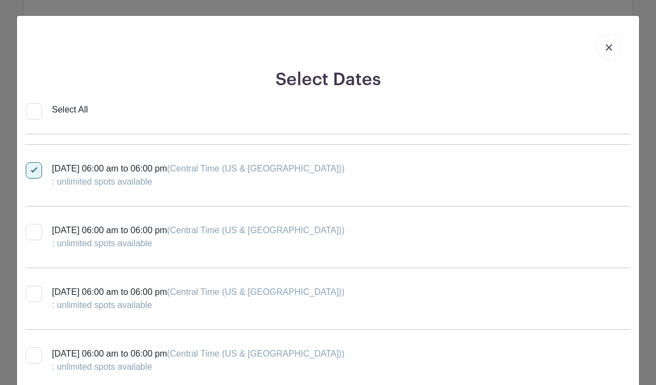
click at [37, 231] on div at bounding box center [34, 232] width 16 height 16
click at [33, 231] on input "[DATE] 06:00 am to 06:00 pm (Central Time ([GEOGRAPHIC_DATA] & [GEOGRAPHIC_DATA…" at bounding box center [29, 227] width 7 height 7
checkbox input "true"
click at [34, 290] on div at bounding box center [34, 294] width 16 height 16
click at [33, 290] on input "[DATE] 06:00 am to 06:00 pm (Central Time ([GEOGRAPHIC_DATA] & [GEOGRAPHIC_DATA…" at bounding box center [29, 289] width 7 height 7
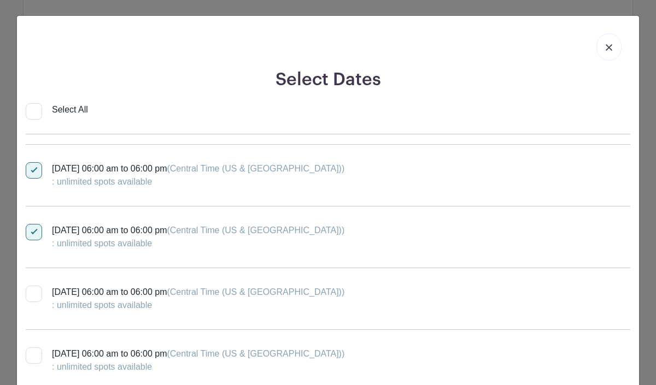
checkbox input "true"
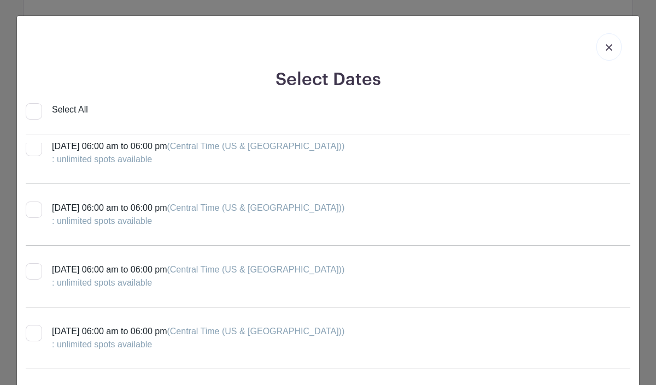
scroll to position [52, 0]
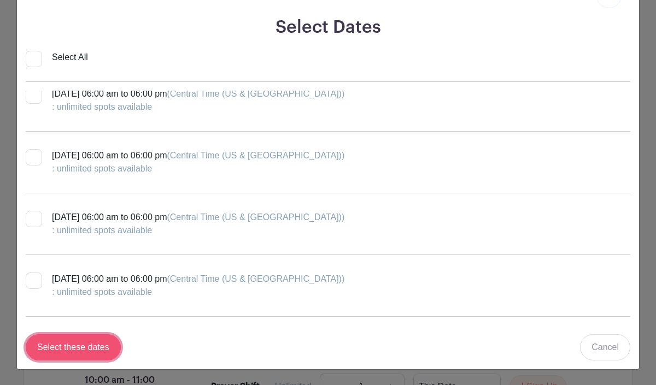
click at [95, 343] on input "Select these dates" at bounding box center [73, 348] width 95 height 26
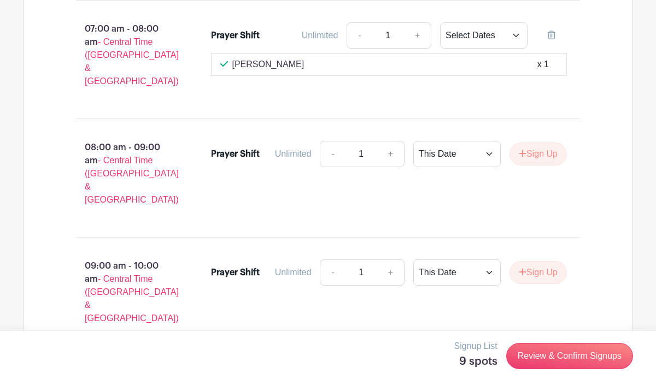
scroll to position [904, 0]
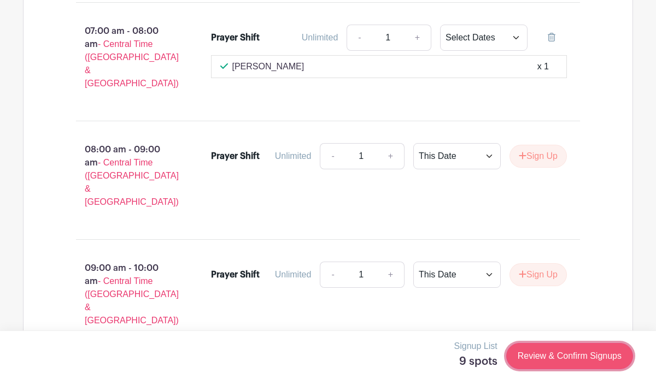
click at [569, 354] on link "Review & Confirm Signups" at bounding box center [569, 356] width 127 height 26
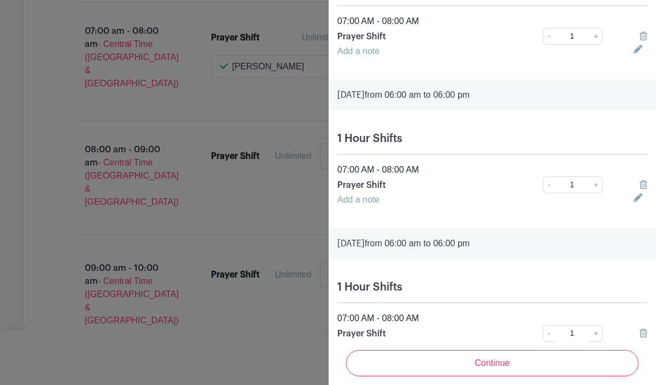
scroll to position [1042, 0]
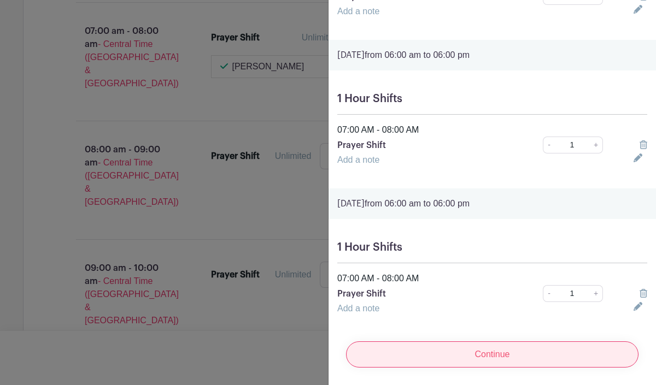
click at [490, 354] on input "Continue" at bounding box center [492, 355] width 292 height 26
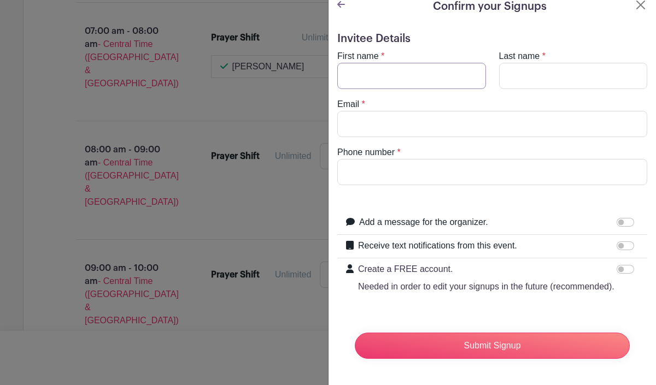
click at [381, 73] on input "First name" at bounding box center [411, 76] width 149 height 26
type input "[PERSON_NAME]"
type input "Pimblott"
type input "[EMAIL_ADDRESS][DOMAIN_NAME]"
click at [412, 171] on input "Phone number" at bounding box center [492, 172] width 310 height 26
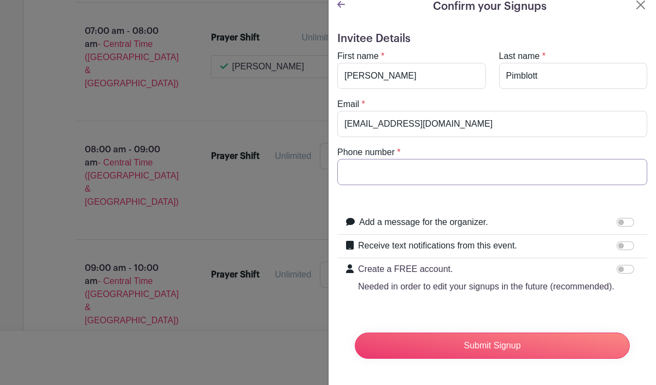
paste input "621-9697‬"
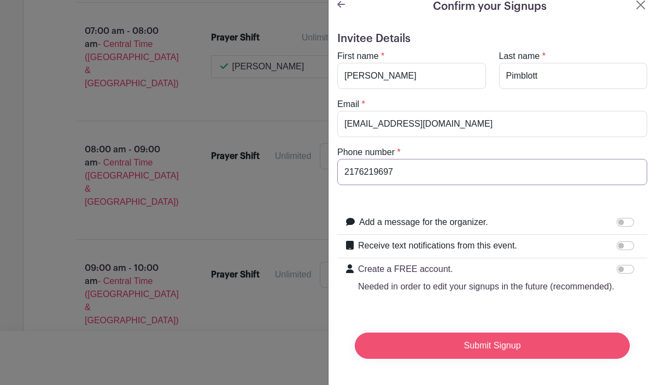
type input "2176219697‬"
click at [433, 344] on input "Submit Signup" at bounding box center [492, 346] width 275 height 26
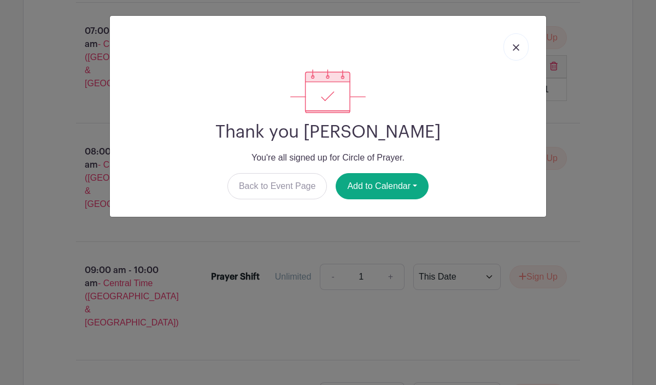
click at [517, 49] on img at bounding box center [516, 47] width 7 height 7
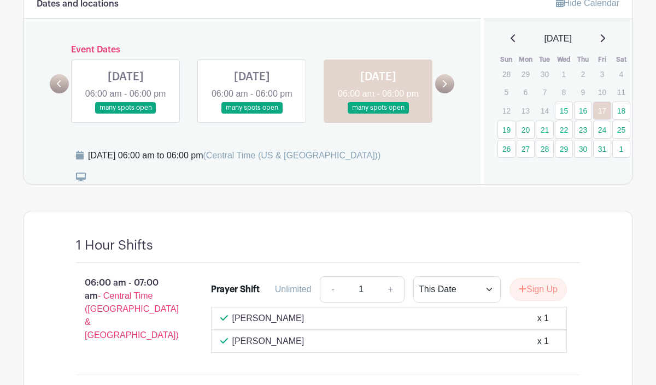
scroll to position [529, 0]
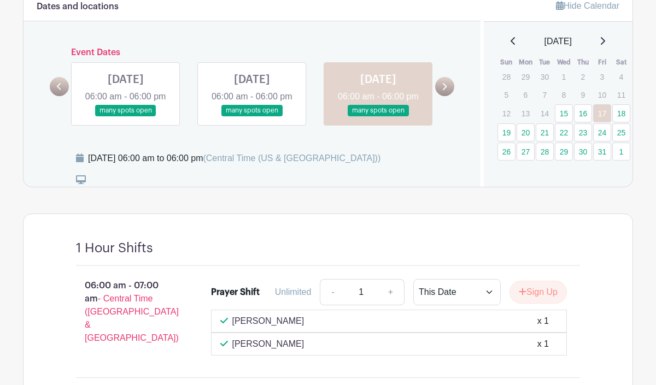
click at [447, 90] on icon at bounding box center [445, 86] width 4 height 7
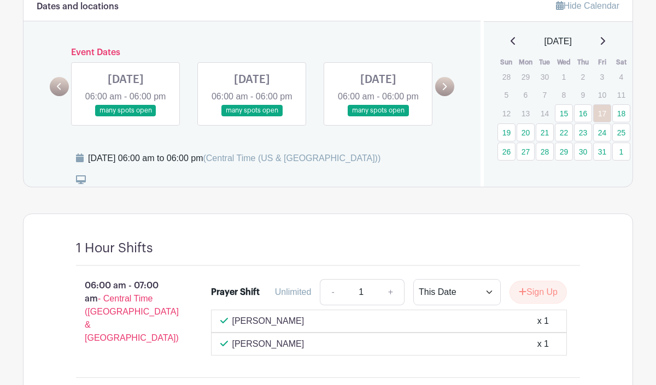
click at [126, 116] on link at bounding box center [126, 116] width 0 height 0
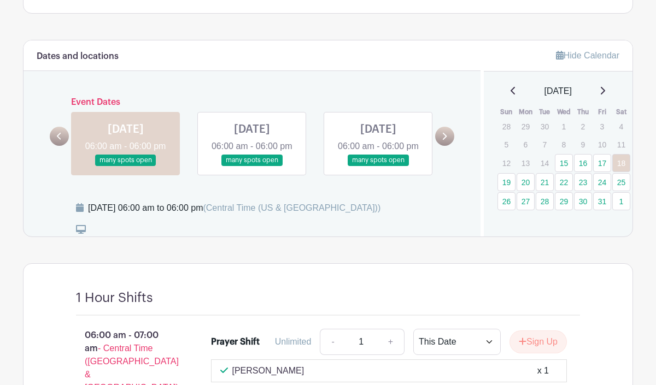
scroll to position [478, 0]
click at [444, 141] on icon at bounding box center [444, 137] width 5 height 8
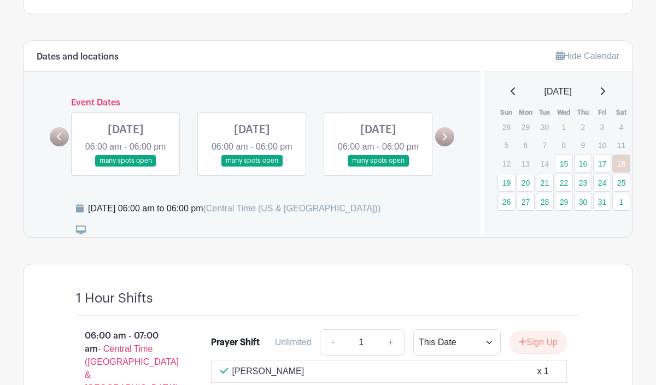
click at [444, 141] on icon at bounding box center [444, 137] width 5 height 8
click at [378, 167] on link at bounding box center [378, 167] width 0 height 0
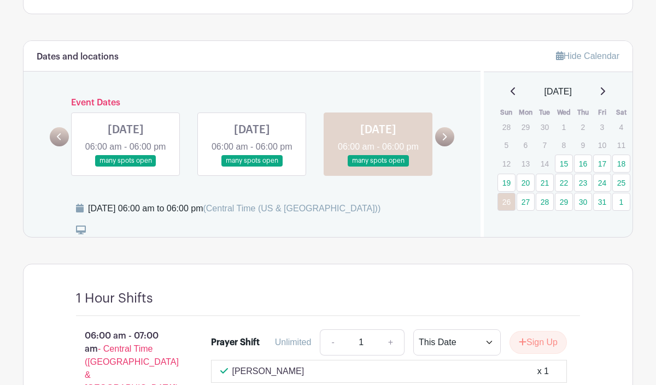
click at [378, 167] on link at bounding box center [378, 167] width 0 height 0
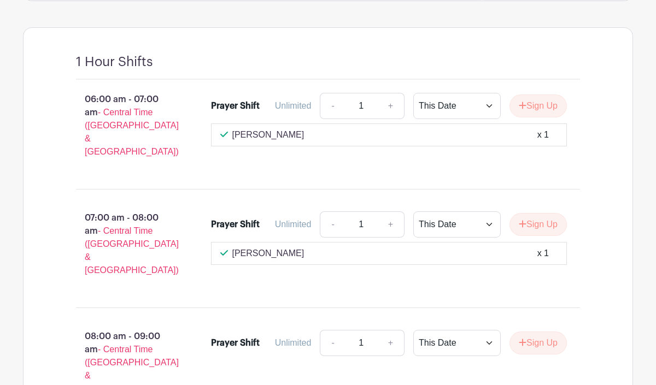
scroll to position [724, 0]
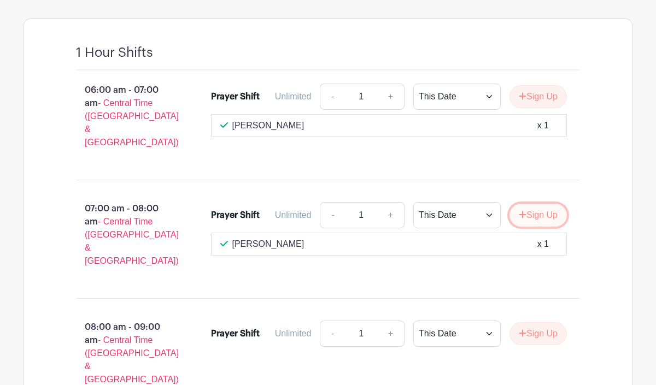
click at [554, 212] on button "Sign Up" at bounding box center [538, 215] width 57 height 23
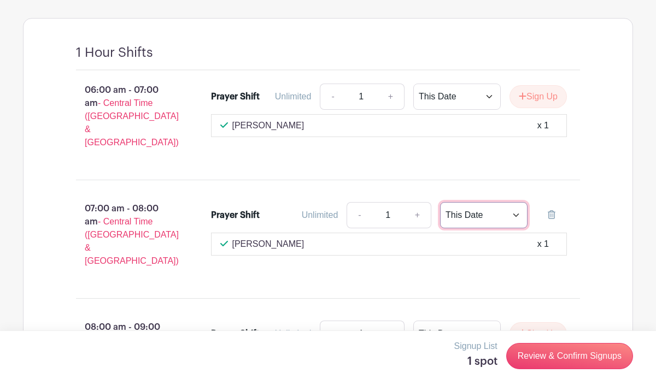
click at [517, 207] on select "This Date Select Dates" at bounding box center [483, 215] width 87 height 26
select select "select_dates"
click at [440, 202] on select "This Date Select Dates" at bounding box center [483, 215] width 87 height 26
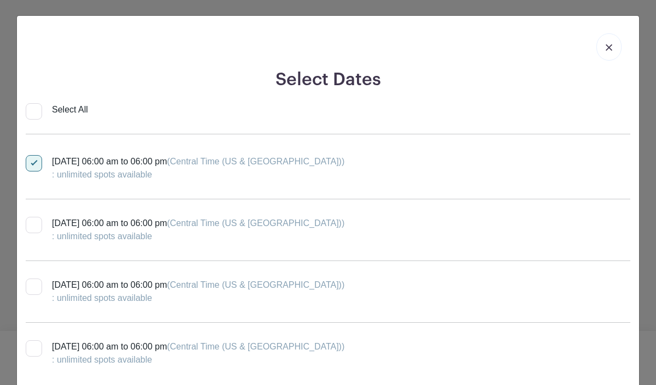
scroll to position [683, 0]
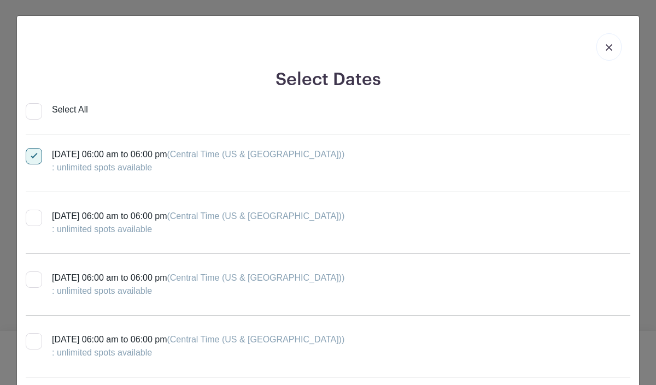
click at [36, 219] on div at bounding box center [34, 218] width 16 height 16
click at [33, 217] on input "[DATE] 06:00 am to 06:00 pm (Central Time ([GEOGRAPHIC_DATA] & [GEOGRAPHIC_DATA…" at bounding box center [29, 213] width 7 height 7
checkbox input "true"
click at [36, 282] on div at bounding box center [34, 280] width 16 height 16
click at [33, 279] on input "[DATE] 06:00 am to 06:00 pm (Central Time ([GEOGRAPHIC_DATA] & [GEOGRAPHIC_DATA…" at bounding box center [29, 275] width 7 height 7
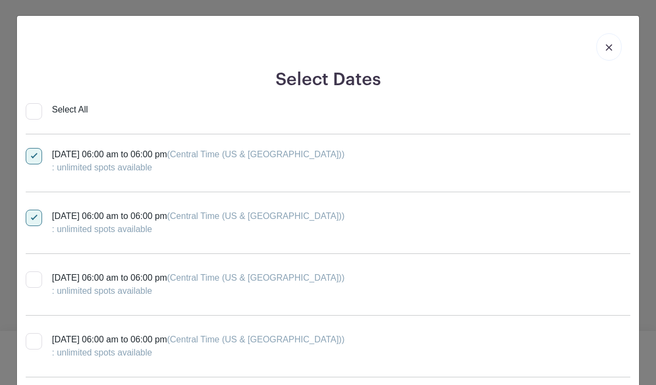
checkbox input "true"
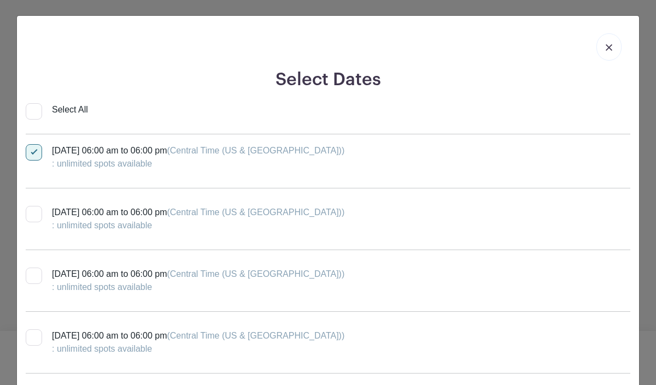
scroll to position [812, 0]
click at [38, 277] on div at bounding box center [34, 274] width 16 height 16
click at [33, 273] on input "[DATE] 06:00 am to 06:00 pm (Central Time ([GEOGRAPHIC_DATA] & [GEOGRAPHIC_DATA…" at bounding box center [29, 269] width 7 height 7
checkbox input "true"
click at [36, 338] on div at bounding box center [34, 336] width 16 height 16
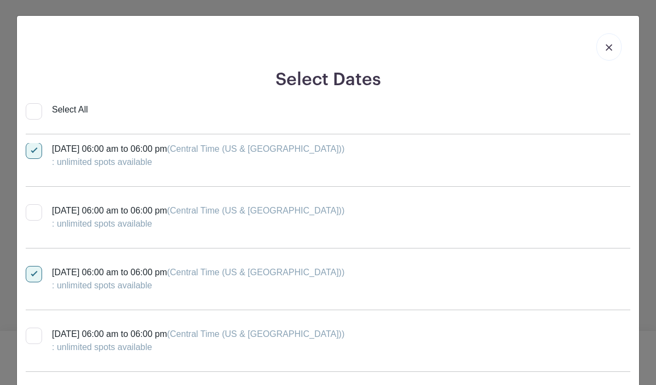
click at [33, 335] on input "[DATE] 06:00 am to 06:00 pm (Central Time ([GEOGRAPHIC_DATA] & [GEOGRAPHIC_DATA…" at bounding box center [29, 331] width 7 height 7
checkbox input "true"
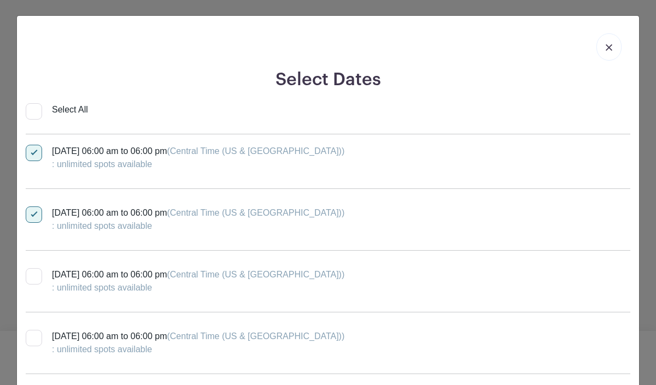
scroll to position [941, 0]
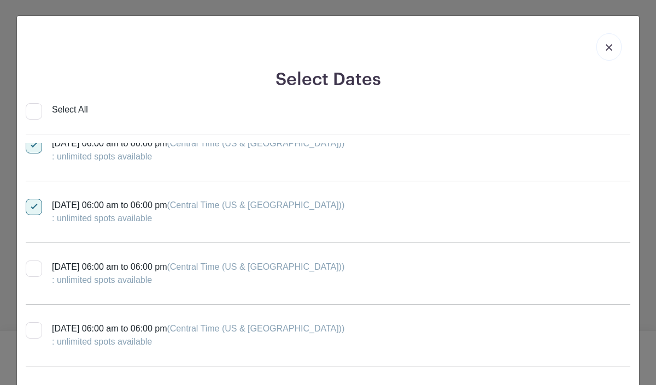
click at [35, 271] on div at bounding box center [34, 269] width 16 height 16
click at [33, 268] on input "[DATE] 06:00 am to 06:00 pm (Central Time ([GEOGRAPHIC_DATA] & [GEOGRAPHIC_DATA…" at bounding box center [29, 264] width 7 height 7
checkbox input "true"
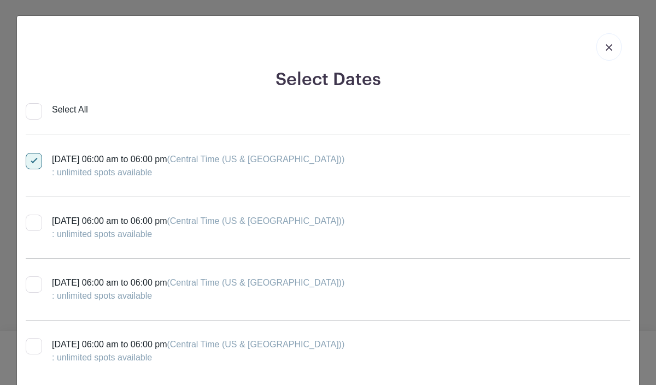
scroll to position [1055, 0]
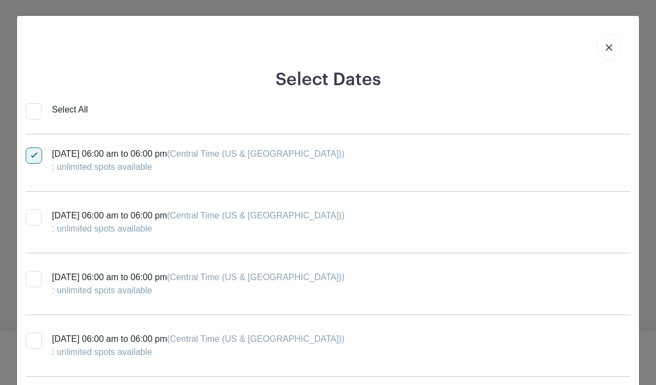
click at [34, 218] on div at bounding box center [34, 217] width 16 height 16
click at [33, 217] on input "[DATE] 06:00 am to 06:00 pm (Central Time ([GEOGRAPHIC_DATA] & [GEOGRAPHIC_DATA…" at bounding box center [29, 212] width 7 height 7
checkbox input "true"
click at [36, 276] on div at bounding box center [34, 279] width 16 height 16
click at [33, 276] on input "[DATE] 06:00 am to 06:00 pm (Central Time ([GEOGRAPHIC_DATA] & [GEOGRAPHIC_DATA…" at bounding box center [29, 274] width 7 height 7
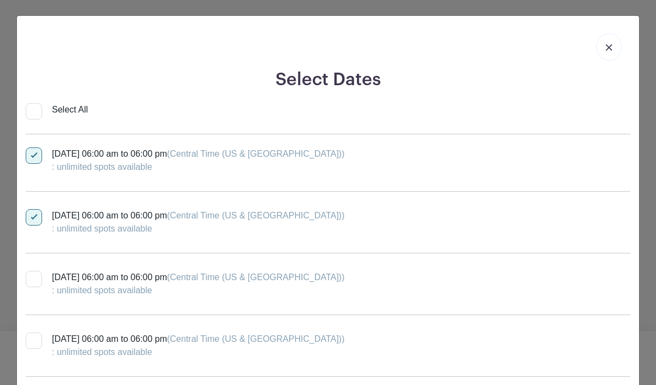
checkbox input "true"
click at [35, 338] on div at bounding box center [34, 341] width 16 height 16
click at [33, 338] on input "[DATE] 06:00 am to 06:00 pm (Central Time ([GEOGRAPHIC_DATA] & [GEOGRAPHIC_DATA…" at bounding box center [29, 336] width 7 height 7
checkbox input "true"
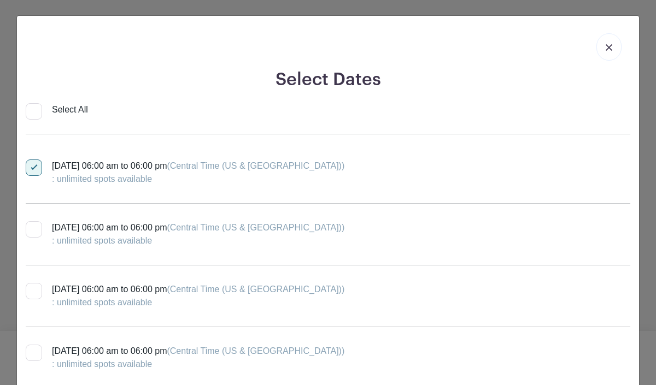
scroll to position [1233, 0]
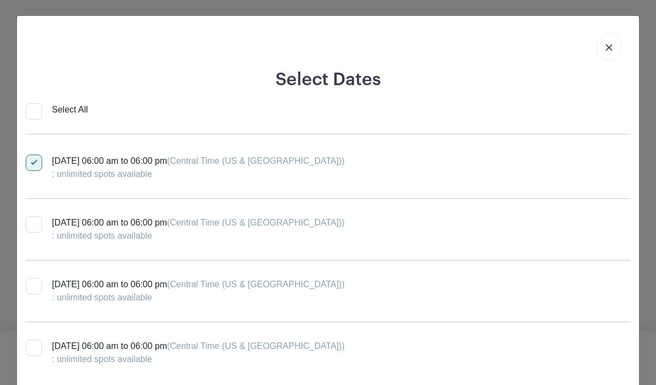
click at [37, 288] on div at bounding box center [34, 286] width 16 height 16
click at [33, 285] on input "[DATE] 06:00 am to 06:00 pm (Central Time ([GEOGRAPHIC_DATA] & [GEOGRAPHIC_DATA…" at bounding box center [29, 281] width 7 height 7
checkbox input "true"
click at [34, 349] on div at bounding box center [34, 348] width 16 height 16
click at [33, 347] on input "[DATE] 06:00 am to 06:00 pm (Central Time ([GEOGRAPHIC_DATA] & [GEOGRAPHIC_DATA…" at bounding box center [29, 343] width 7 height 7
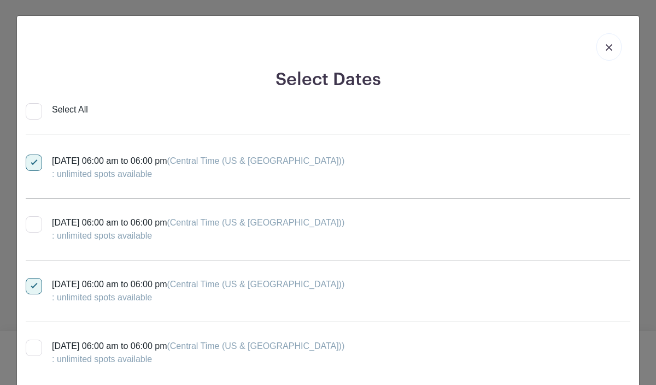
checkbox input "true"
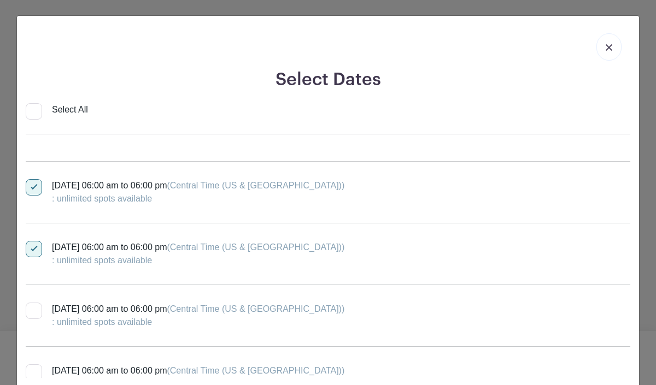
scroll to position [1369, 0]
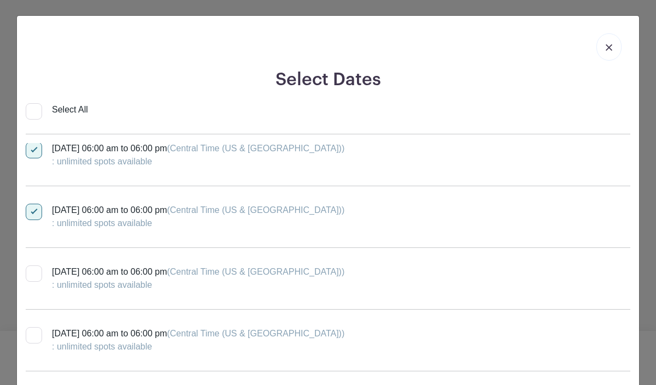
click at [38, 276] on div at bounding box center [34, 274] width 16 height 16
click at [33, 273] on input "[DATE] 06:00 am to 06:00 pm (Central Time ([GEOGRAPHIC_DATA] & [GEOGRAPHIC_DATA…" at bounding box center [29, 269] width 7 height 7
checkbox input "true"
click at [37, 338] on div at bounding box center [34, 335] width 16 height 16
click at [33, 335] on input "[DATE] 06:00 am to 06:00 pm (Central Time ([GEOGRAPHIC_DATA] & [GEOGRAPHIC_DATA…" at bounding box center [29, 330] width 7 height 7
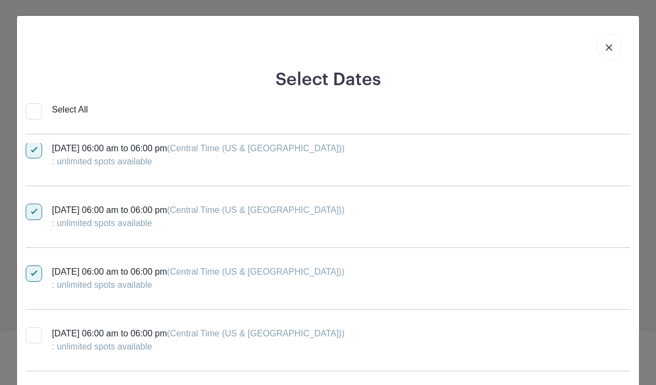
checkbox input "true"
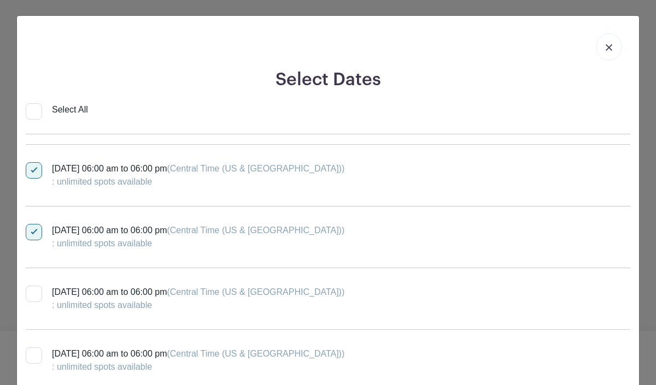
scroll to position [1478, 0]
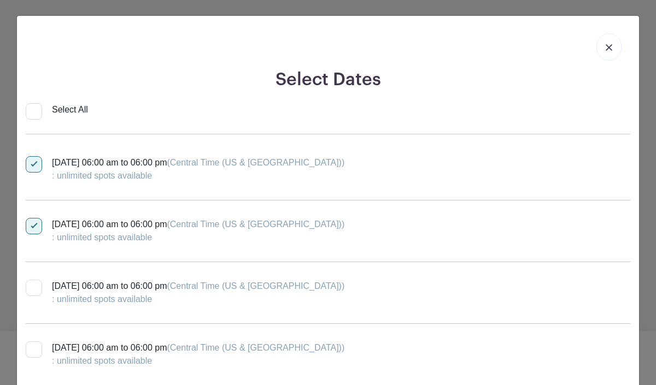
click at [34, 289] on div at bounding box center [34, 288] width 16 height 16
click at [33, 287] on input "[DATE] 06:00 am to 06:00 pm (Central Time ([GEOGRAPHIC_DATA] & [GEOGRAPHIC_DATA…" at bounding box center [29, 283] width 7 height 7
checkbox input "true"
click at [38, 348] on div at bounding box center [34, 350] width 16 height 16
click at [33, 348] on input "[DATE] 06:00 am to 06:00 pm (Central Time ([GEOGRAPHIC_DATA] & [GEOGRAPHIC_DATA…" at bounding box center [29, 345] width 7 height 7
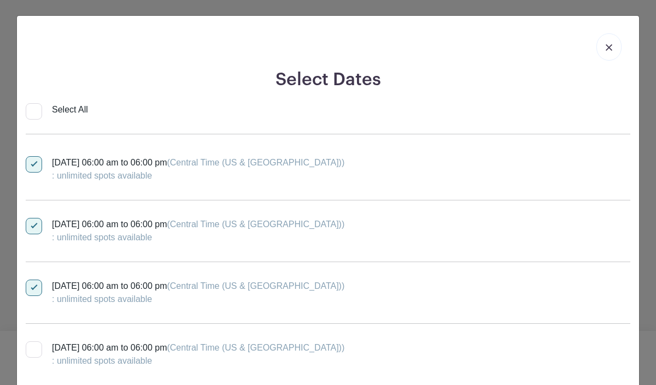
checkbox input "true"
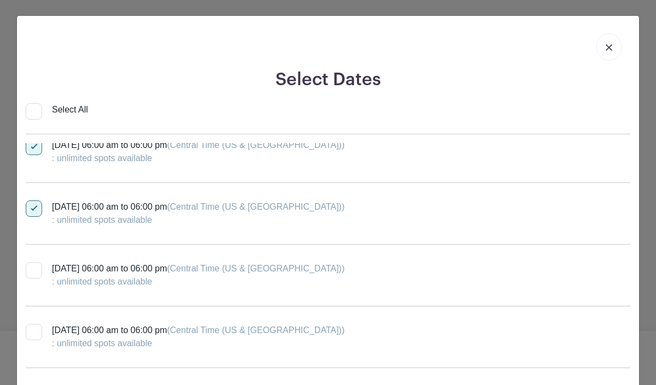
scroll to position [1640, 0]
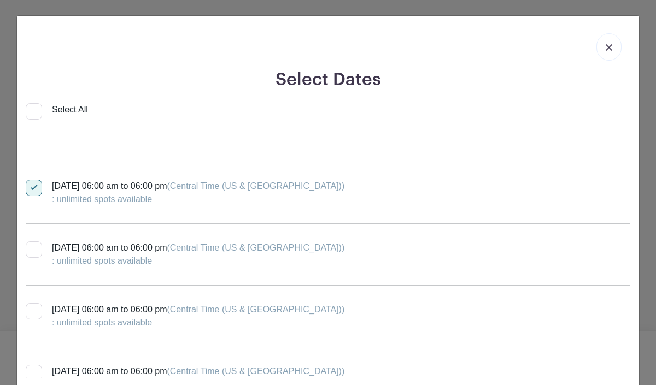
click at [42, 315] on div at bounding box center [34, 311] width 16 height 16
click at [33, 311] on input "[DATE] 06:00 am to 06:00 pm (Central Time ([GEOGRAPHIC_DATA] & [GEOGRAPHIC_DATA…" at bounding box center [29, 306] width 7 height 7
checkbox input "true"
click at [39, 373] on div at bounding box center [34, 373] width 16 height 16
click at [33, 372] on input "[DATE] 06:00 am to 06:00 pm (Central Time ([GEOGRAPHIC_DATA] & [GEOGRAPHIC_DATA…" at bounding box center [29, 368] width 7 height 7
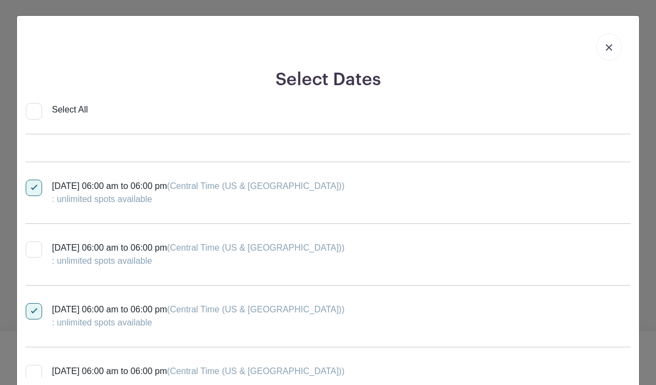
checkbox input "true"
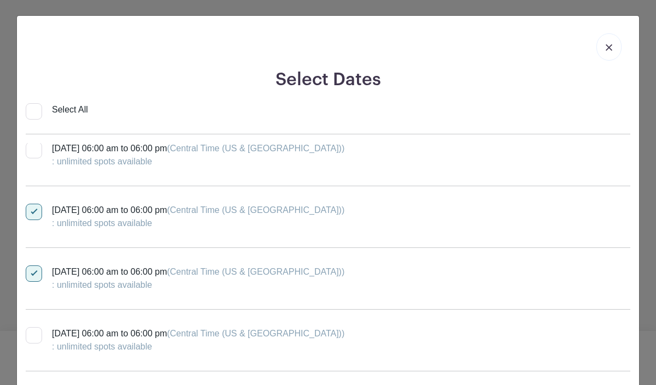
scroll to position [1742, 0]
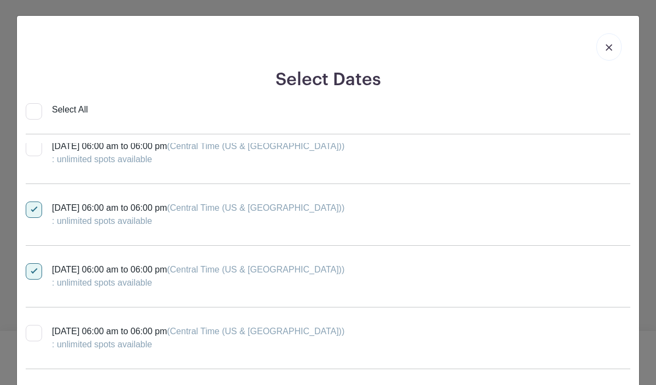
click at [37, 335] on div at bounding box center [34, 333] width 16 height 16
click at [33, 332] on input "[DATE] 06:00 am to 06:00 pm (Central Time ([GEOGRAPHIC_DATA] & [GEOGRAPHIC_DATA…" at bounding box center [29, 328] width 7 height 7
checkbox input "true"
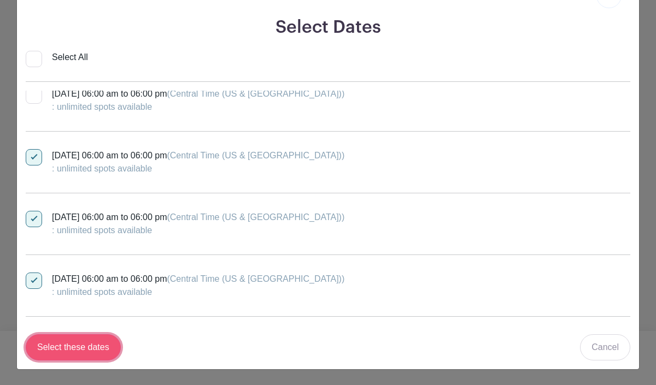
click at [97, 348] on input "Select these dates" at bounding box center [73, 348] width 95 height 26
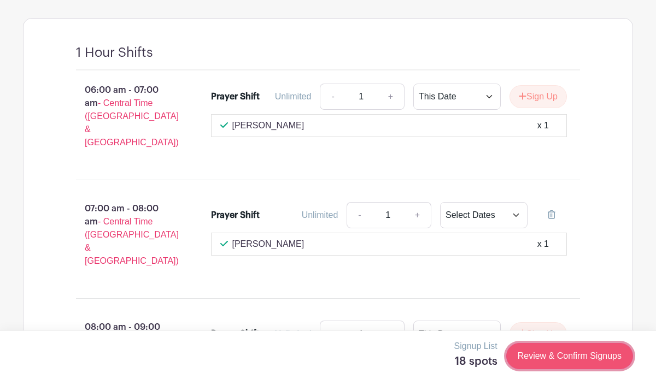
click at [581, 350] on link "Review & Confirm Signups" at bounding box center [569, 356] width 127 height 26
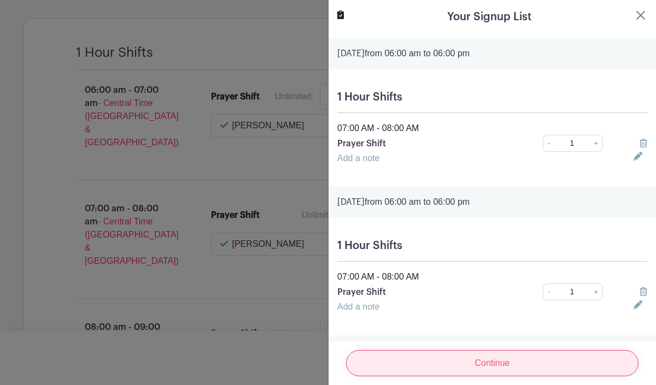
click at [575, 358] on input "Continue" at bounding box center [492, 363] width 292 height 26
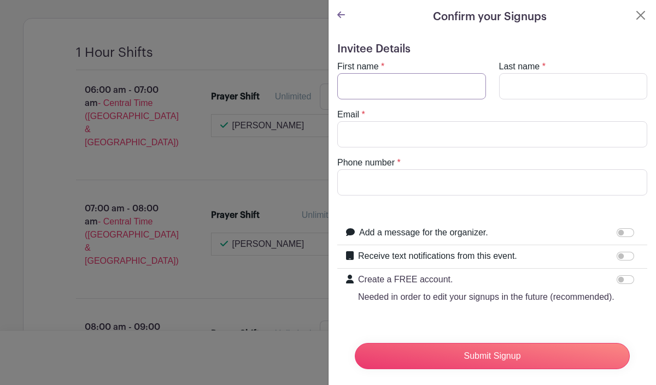
click at [458, 90] on input "First name" at bounding box center [411, 86] width 149 height 26
type input "[PERSON_NAME]"
type input "Pimblott"
type input "[EMAIL_ADDRESS][DOMAIN_NAME]"
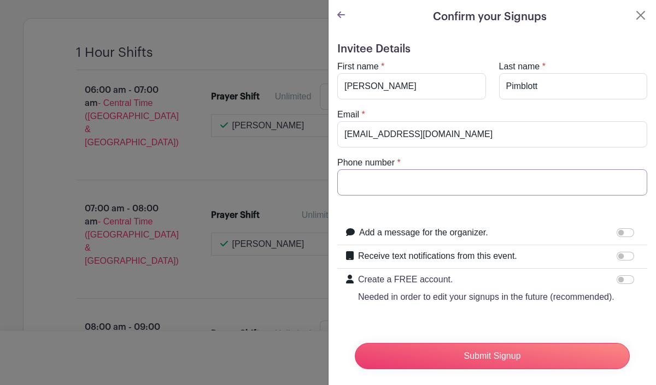
click at [422, 179] on input "Phone number" at bounding box center [492, 182] width 310 height 26
paste input "621-9697‬"
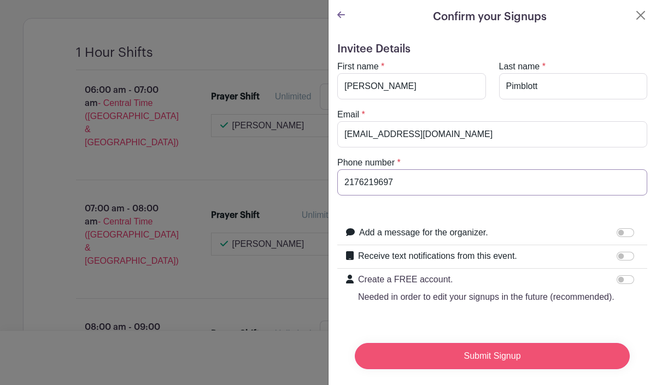
type input "2176219697‬"
click at [431, 348] on input "Submit Signup" at bounding box center [492, 356] width 275 height 26
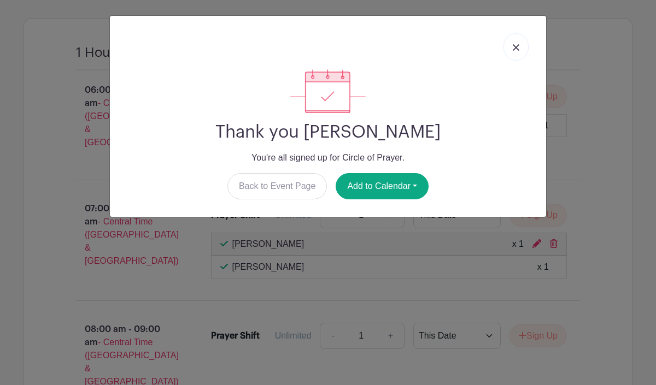
click at [519, 44] on link at bounding box center [516, 46] width 25 height 27
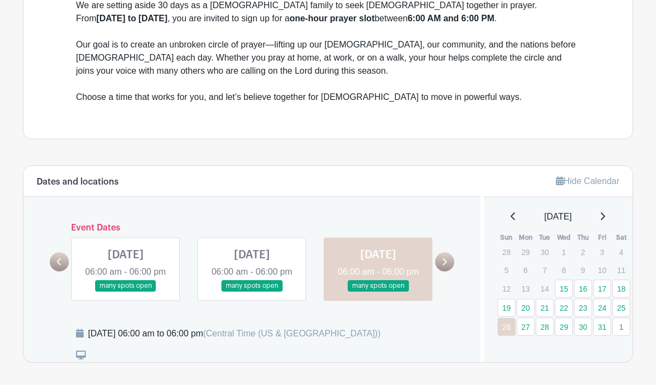
scroll to position [359, 0]
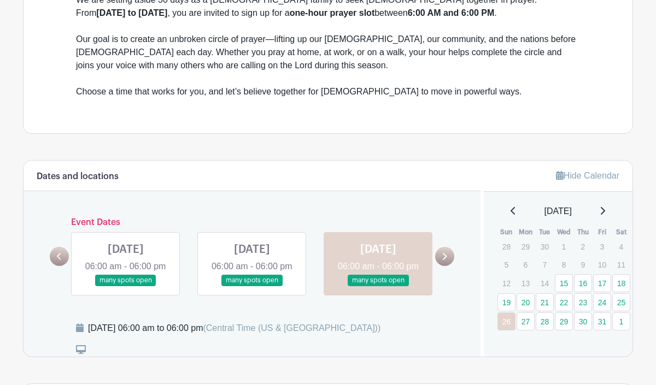
click at [63, 266] on link at bounding box center [59, 256] width 19 height 19
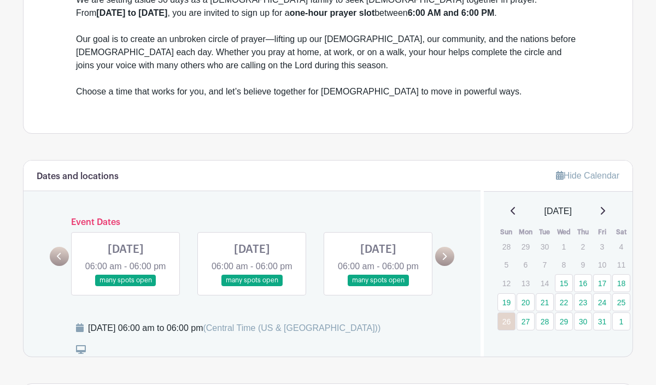
click at [63, 266] on link at bounding box center [59, 256] width 19 height 19
click at [126, 286] on link at bounding box center [126, 286] width 0 height 0
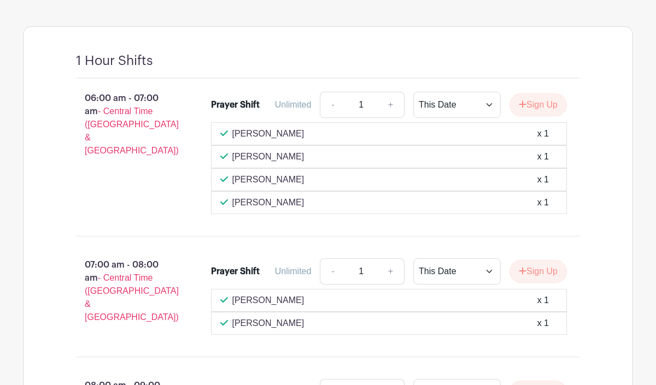
scroll to position [717, 0]
click at [547, 115] on button "Sign Up" at bounding box center [538, 103] width 57 height 23
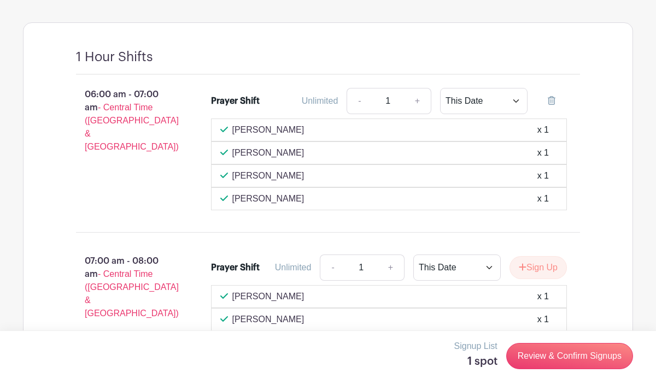
scroll to position [721, 0]
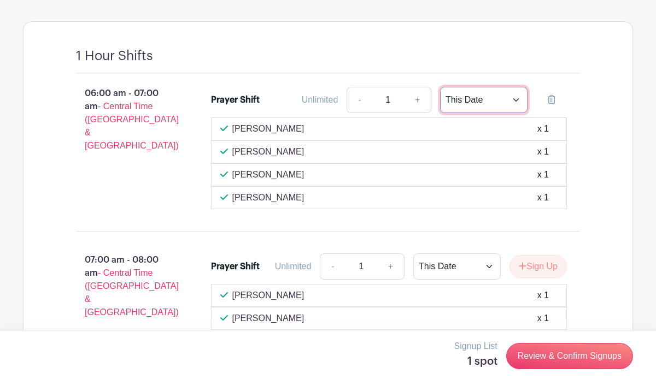
click at [514, 113] on select "This Date Select Dates" at bounding box center [483, 100] width 87 height 26
select select "select_dates"
click at [440, 104] on select "This Date Select Dates" at bounding box center [483, 100] width 87 height 26
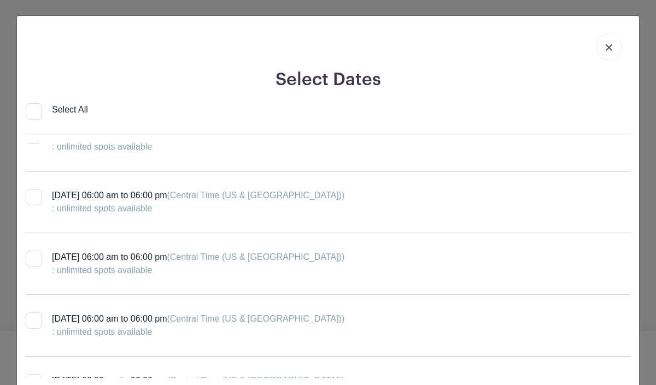
scroll to position [356, 0]
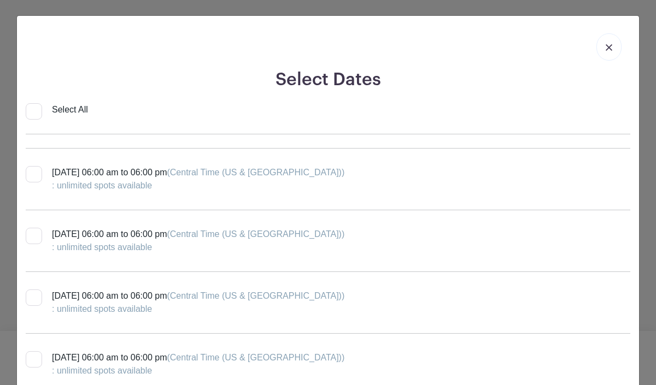
click at [31, 233] on input "[DATE] 06:00 am to 06:00 pm (Central Time ([GEOGRAPHIC_DATA] & [GEOGRAPHIC_DATA…" at bounding box center [29, 231] width 7 height 7
checkbox input "true"
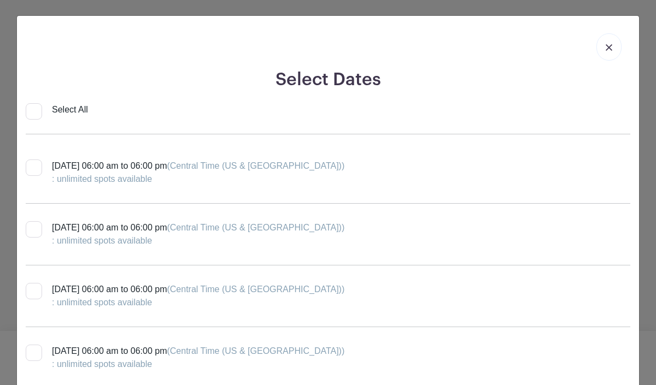
scroll to position [746, 0]
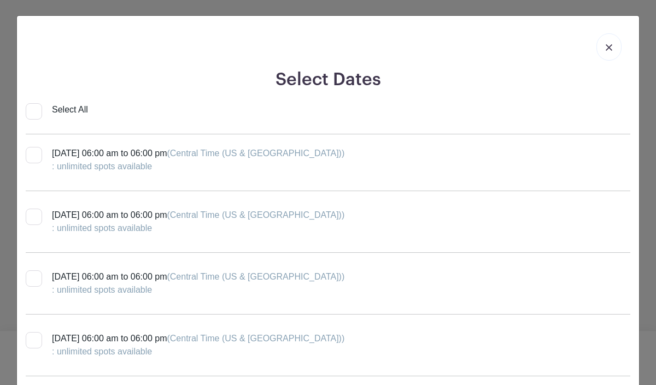
click at [37, 279] on div at bounding box center [34, 279] width 16 height 16
click at [33, 278] on input "[DATE] 06:00 am to 06:00 pm (Central Time ([GEOGRAPHIC_DATA] & [GEOGRAPHIC_DATA…" at bounding box center [29, 274] width 7 height 7
checkbox input "true"
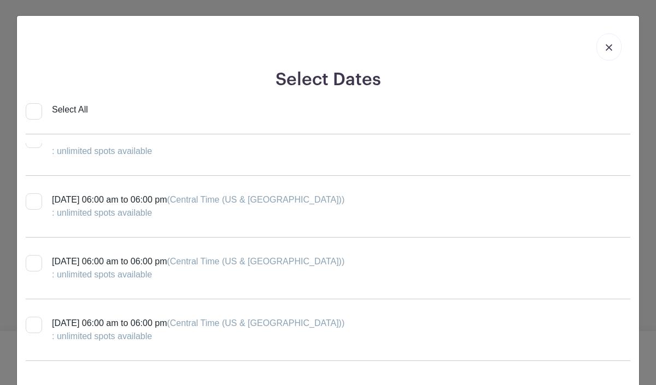
scroll to position [1149, 0]
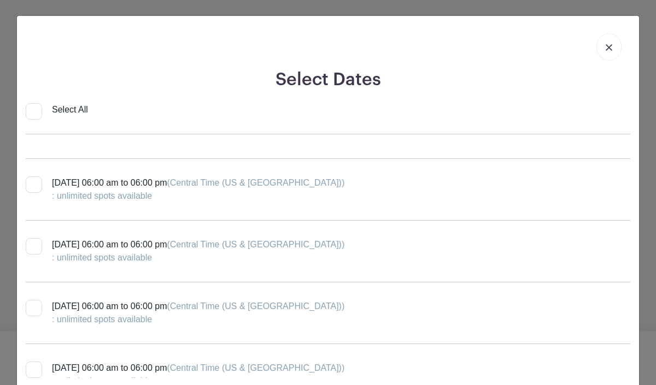
click at [38, 312] on div at bounding box center [34, 308] width 16 height 16
click at [33, 307] on input "[DATE] 06:00 am to 06:00 pm (Central Time ([GEOGRAPHIC_DATA] & [GEOGRAPHIC_DATA…" at bounding box center [29, 303] width 7 height 7
checkbox input "true"
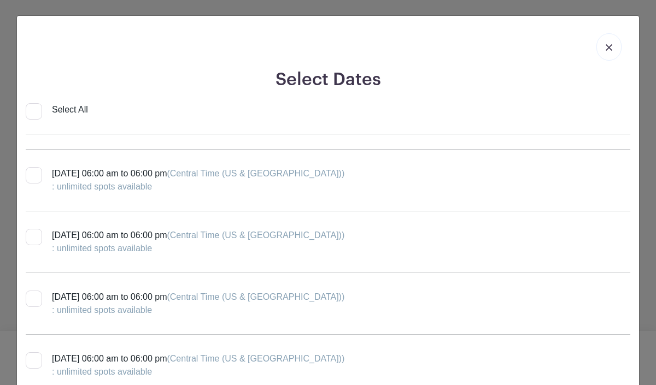
scroll to position [1594, 0]
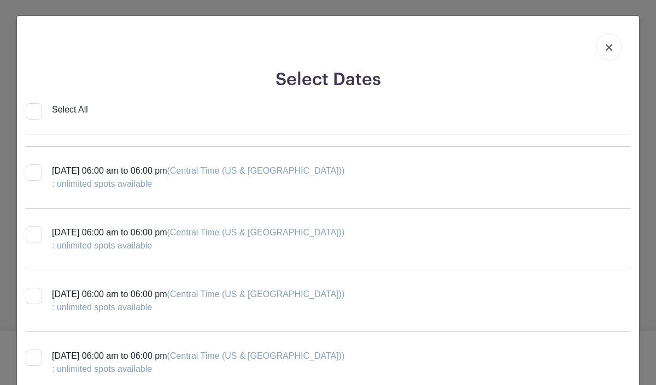
click at [37, 297] on div at bounding box center [34, 296] width 16 height 16
click at [33, 295] on input "[DATE] 06:00 am to 06:00 pm (Central Time ([GEOGRAPHIC_DATA] & [GEOGRAPHIC_DATA…" at bounding box center [29, 291] width 7 height 7
checkbox input "true"
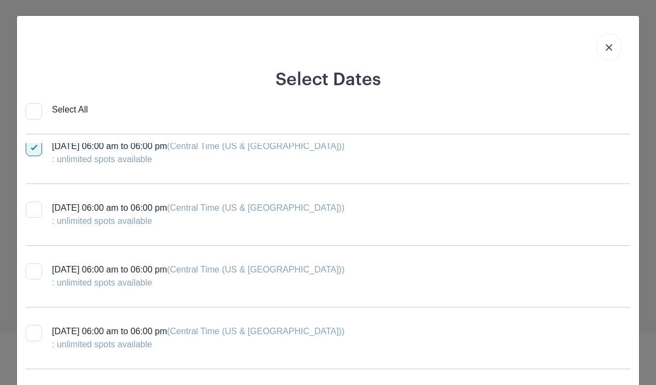
scroll to position [52, 0]
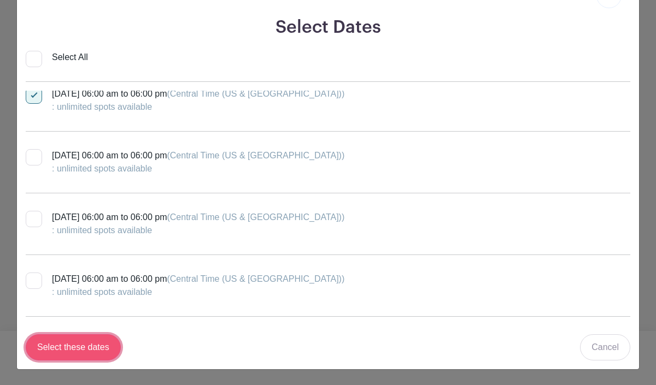
click at [97, 349] on input "Select these dates" at bounding box center [73, 348] width 95 height 26
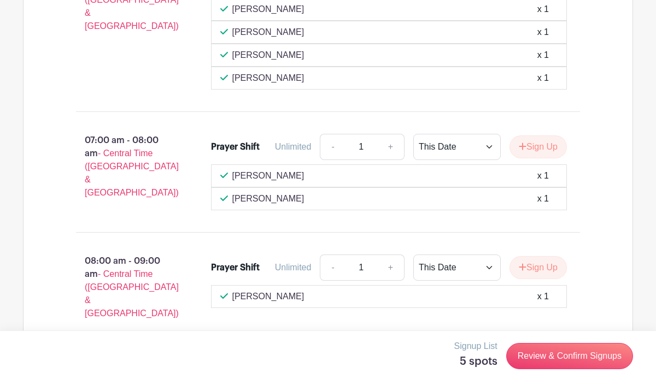
scroll to position [863, 0]
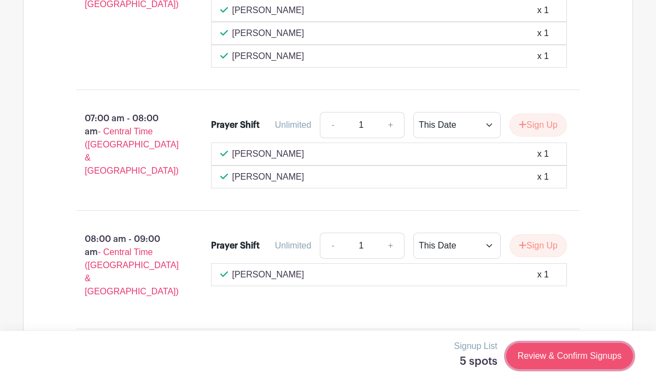
click at [564, 352] on link "Review & Confirm Signups" at bounding box center [569, 356] width 127 height 26
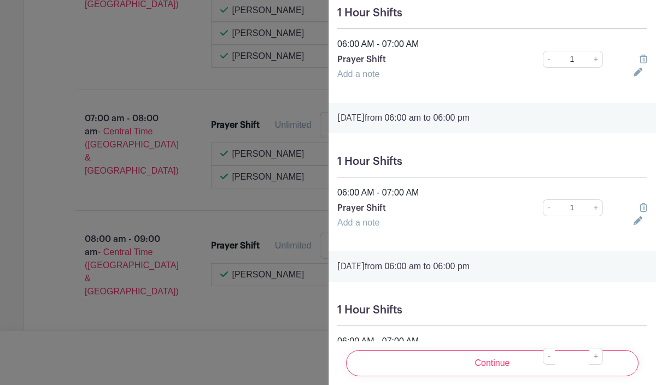
scroll to position [446, 0]
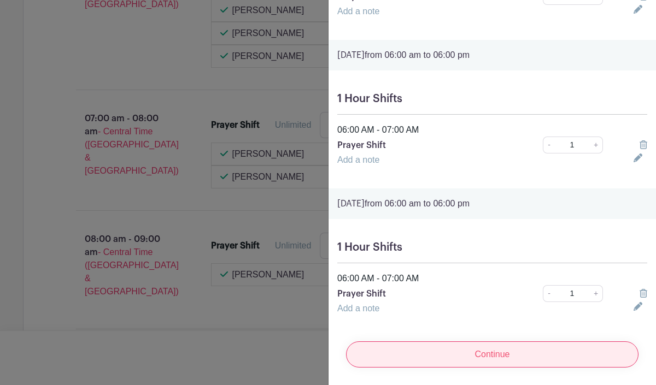
click at [507, 352] on input "Continue" at bounding box center [492, 355] width 292 height 26
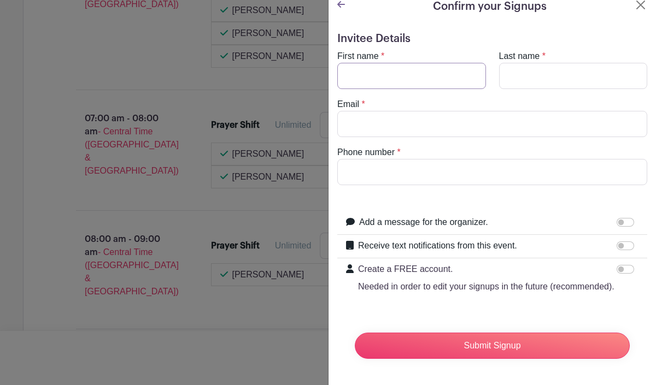
click at [446, 85] on input "First name" at bounding box center [411, 76] width 149 height 26
type input "[PERSON_NAME]"
type input "Pimblott"
click at [545, 125] on input "Email" at bounding box center [492, 124] width 310 height 26
type input "[EMAIL_ADDRESS][DOMAIN_NAME]"
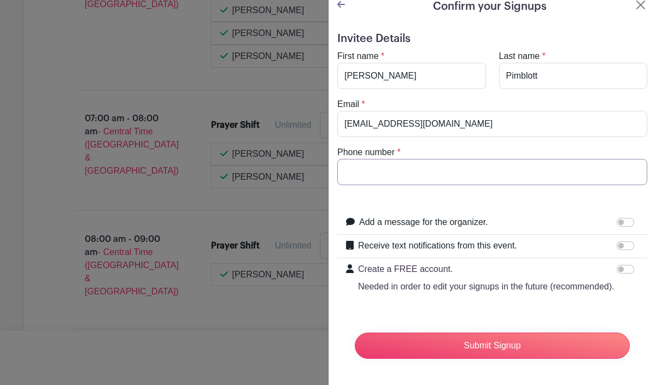
paste input "621-9697‬"
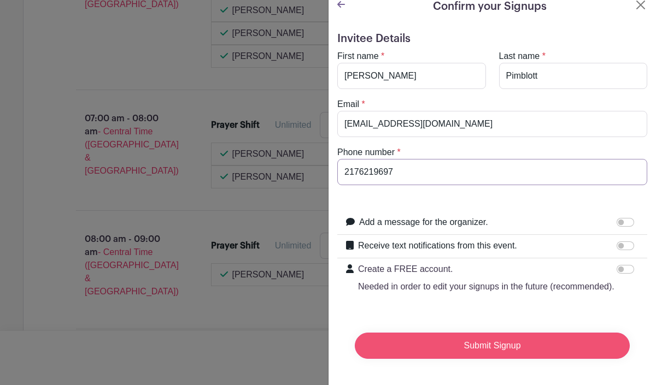
type input "2176219697‬"
click at [458, 348] on input "Submit Signup" at bounding box center [492, 346] width 275 height 26
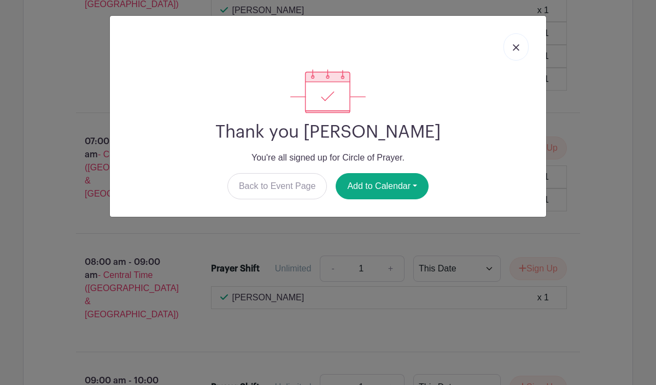
click at [518, 49] on img at bounding box center [516, 47] width 7 height 7
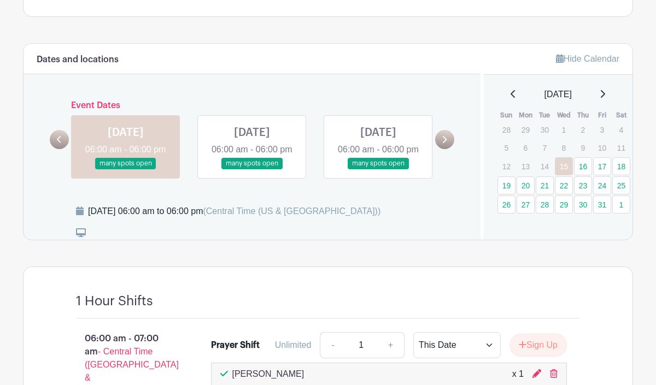
scroll to position [482, 0]
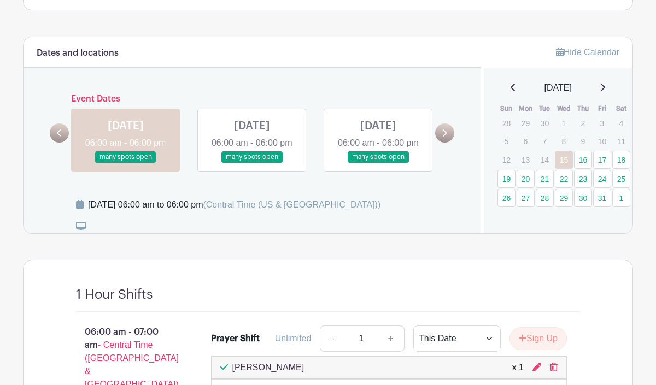
click at [443, 137] on icon at bounding box center [444, 133] width 5 height 8
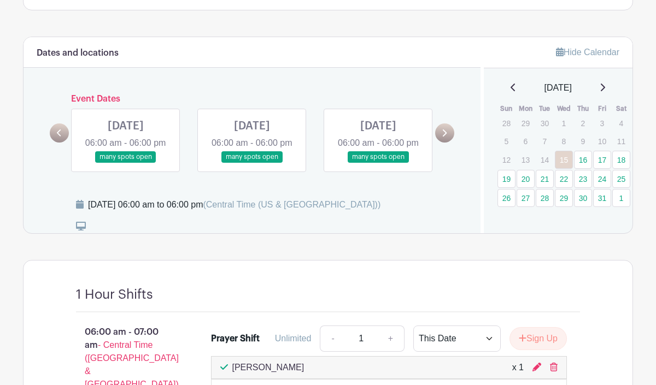
click at [443, 137] on icon at bounding box center [444, 133] width 5 height 8
click at [252, 163] on link at bounding box center [252, 163] width 0 height 0
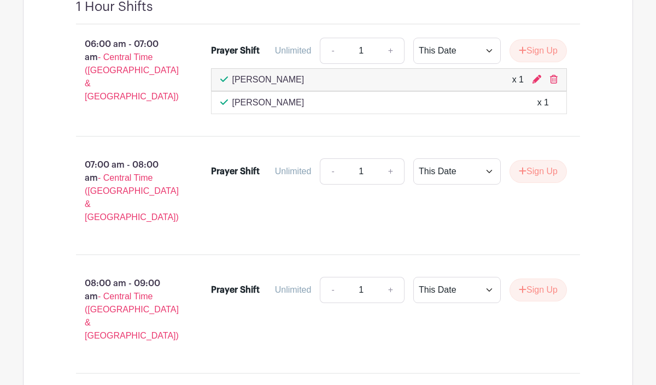
scroll to position [771, 0]
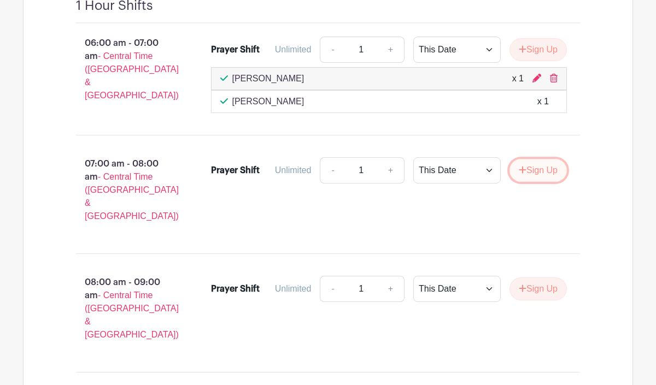
click at [536, 182] on button "Sign Up" at bounding box center [538, 170] width 57 height 23
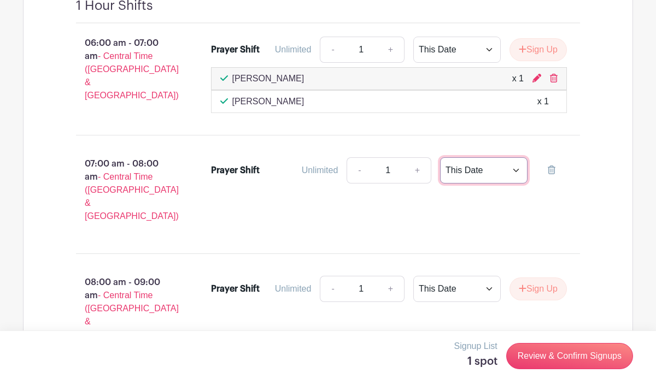
click at [514, 184] on select "This Date Select Dates" at bounding box center [483, 170] width 87 height 26
select select "select_dates"
click at [440, 174] on select "This Date Select Dates" at bounding box center [483, 170] width 87 height 26
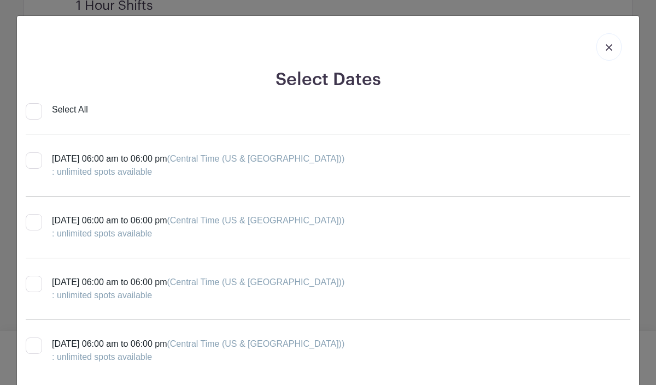
scroll to position [755, 0]
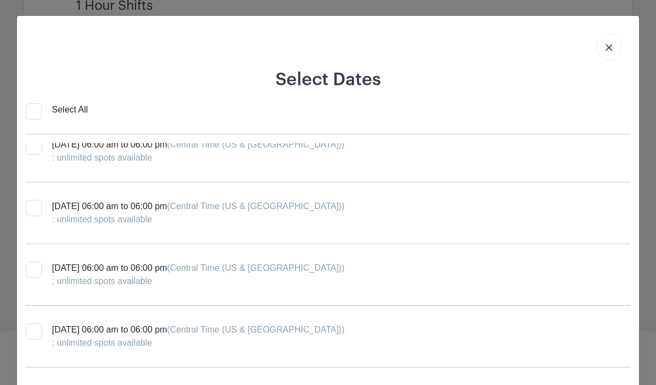
click at [36, 272] on div at bounding box center [34, 270] width 16 height 16
click at [33, 269] on input "[DATE] 06:00 am to 06:00 pm (Central Time ([GEOGRAPHIC_DATA] & [GEOGRAPHIC_DATA…" at bounding box center [29, 265] width 7 height 7
checkbox input "true"
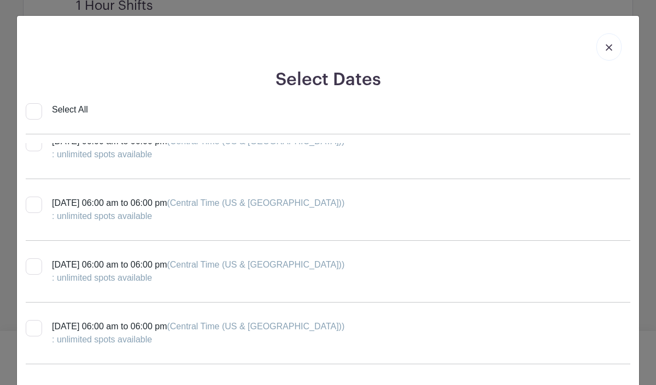
click at [40, 270] on div at bounding box center [34, 267] width 16 height 16
click at [33, 266] on input "[DATE] 06:00 am to 06:00 pm (Central Time ([GEOGRAPHIC_DATA] & [GEOGRAPHIC_DATA…" at bounding box center [29, 262] width 7 height 7
checkbox input "true"
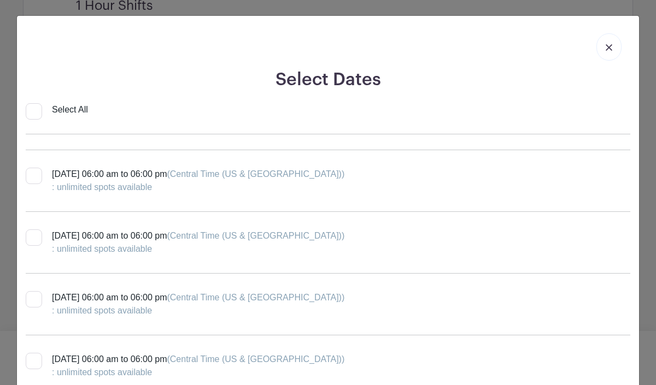
scroll to position [1602, 0]
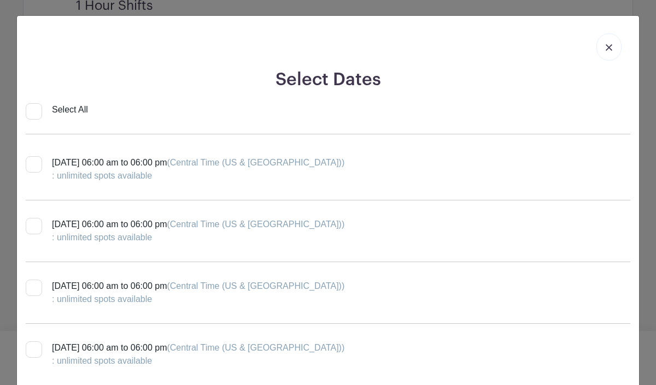
click at [39, 290] on div at bounding box center [34, 288] width 16 height 16
click at [33, 287] on input "[DATE] 06:00 am to 06:00 pm (Central Time ([GEOGRAPHIC_DATA] & [GEOGRAPHIC_DATA…" at bounding box center [29, 283] width 7 height 7
checkbox input "true"
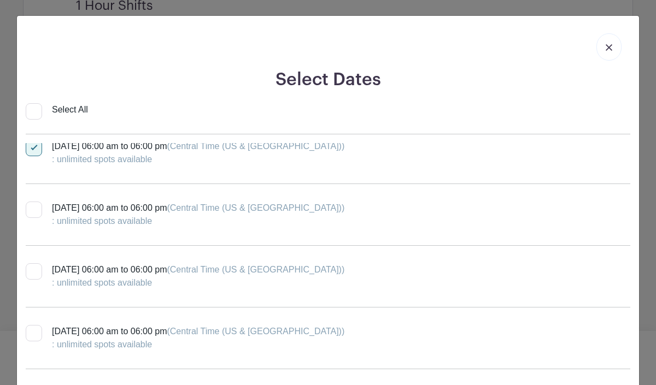
scroll to position [52, 0]
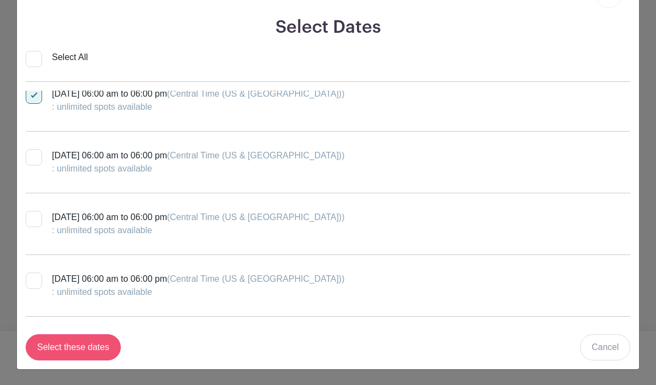
click at [89, 348] on input "Select these dates" at bounding box center [73, 348] width 95 height 26
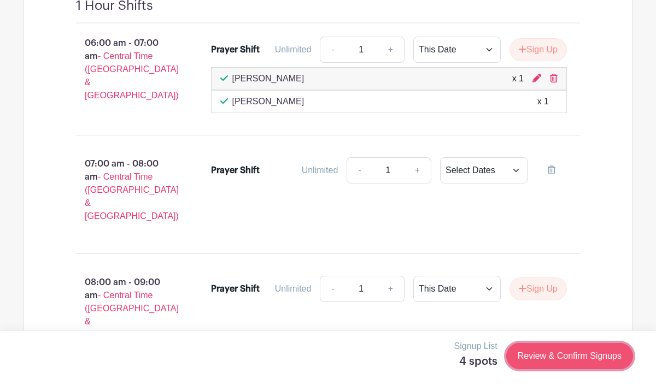
click at [561, 352] on link "Review & Confirm Signups" at bounding box center [569, 356] width 127 height 26
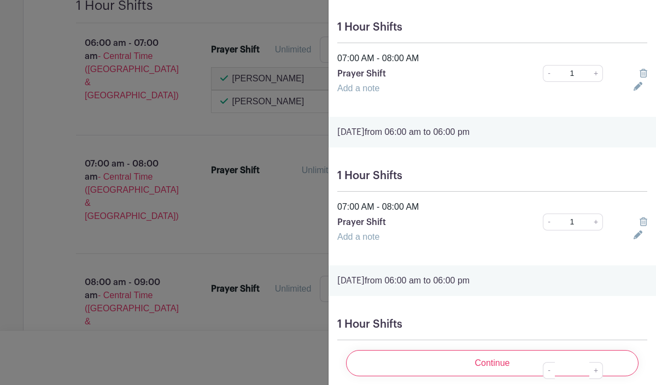
scroll to position [297, 0]
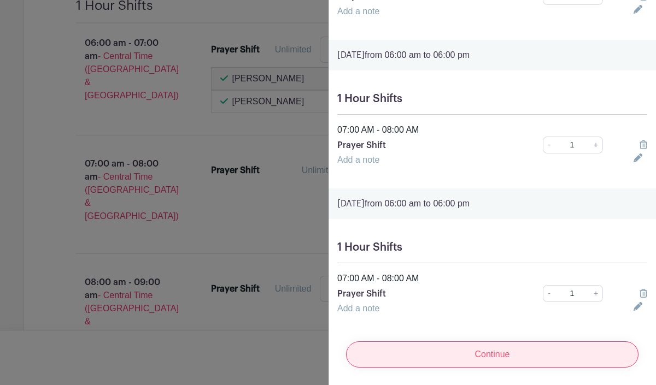
click at [537, 354] on input "Continue" at bounding box center [492, 355] width 292 height 26
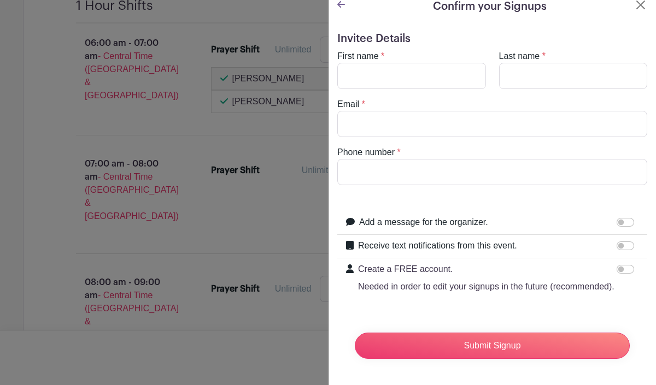
scroll to position [10, 0]
click at [448, 78] on input "First name" at bounding box center [411, 76] width 149 height 26
type input "[PERSON_NAME]"
click at [529, 73] on input "Last name" at bounding box center [573, 76] width 149 height 26
type input "Pimblott"
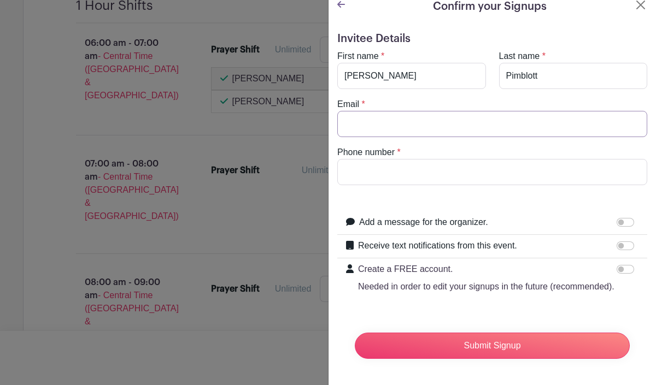
click at [522, 125] on input "Email" at bounding box center [492, 124] width 310 height 26
type input "[EMAIL_ADDRESS][DOMAIN_NAME]"
click at [463, 173] on input "Phone number" at bounding box center [492, 172] width 310 height 26
type input "2176219697‬"
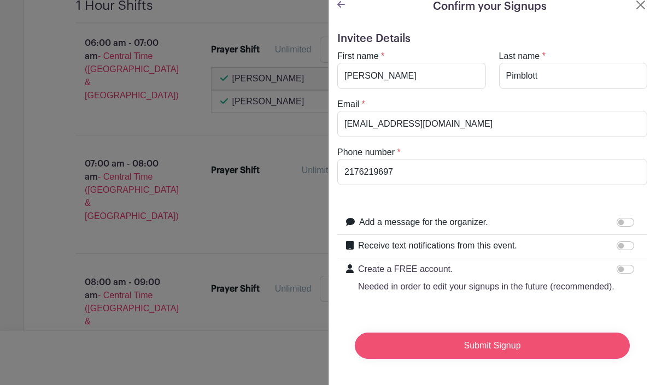
click at [443, 343] on input "Submit Signup" at bounding box center [492, 346] width 275 height 26
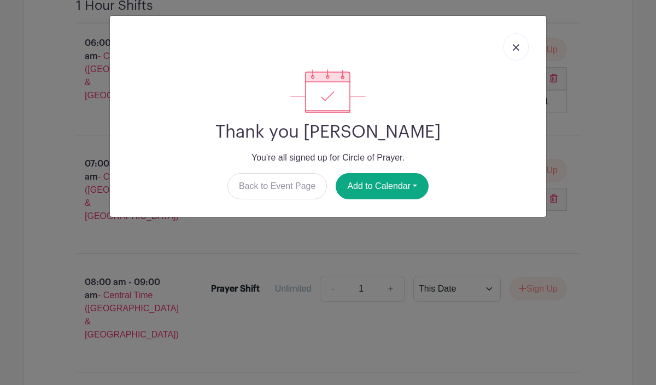
click at [516, 44] on img at bounding box center [516, 47] width 7 height 7
